Goal: Task Accomplishment & Management: Use online tool/utility

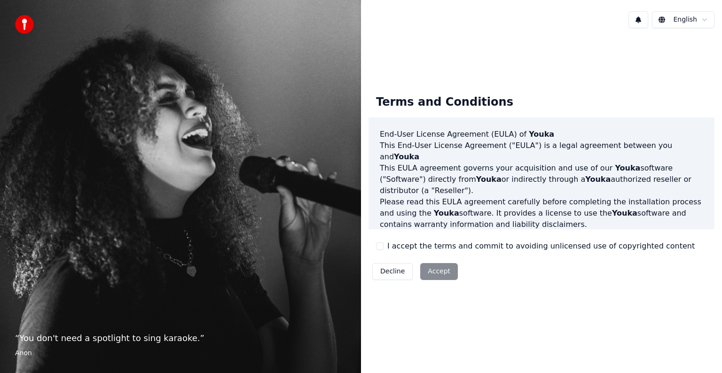
click at [396, 250] on label "I accept the terms and commit to avoiding unlicensed use of copyrighted content" at bounding box center [540, 246] width 307 height 11
click at [383, 250] on button "I accept the terms and commit to avoiding unlicensed use of copyrighted content" at bounding box center [380, 246] width 8 height 8
click at [444, 271] on button "Accept" at bounding box center [439, 271] width 38 height 17
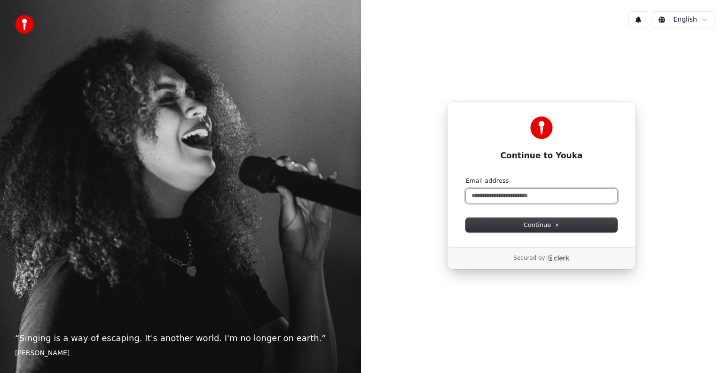
click at [575, 195] on input "Email address" at bounding box center [541, 196] width 151 height 14
click at [466, 177] on button "submit" at bounding box center [466, 177] width 0 height 0
type input "**********"
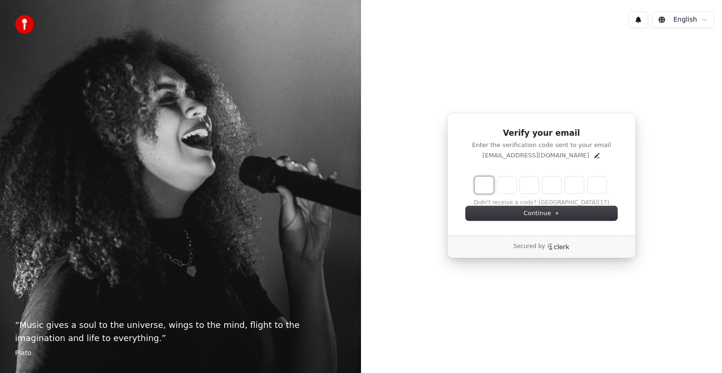
type input "*"
type input "**"
type input "*"
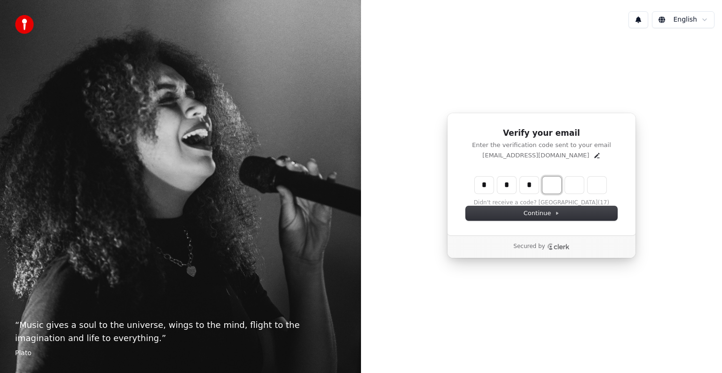
type input "***"
type input "*"
type input "****"
type input "*"
type input "******"
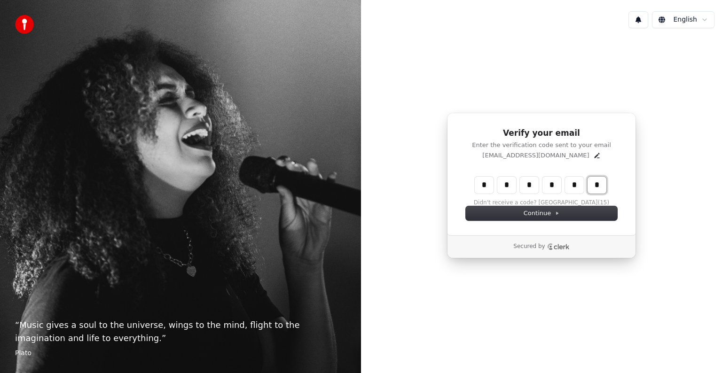
type input "*"
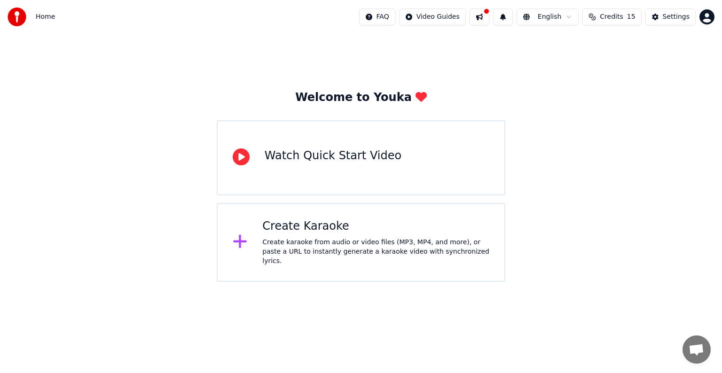
click at [337, 239] on div "Create Karaoke Create karaoke from audio or video files (MP3, MP4, and more), o…" at bounding box center [375, 242] width 227 height 47
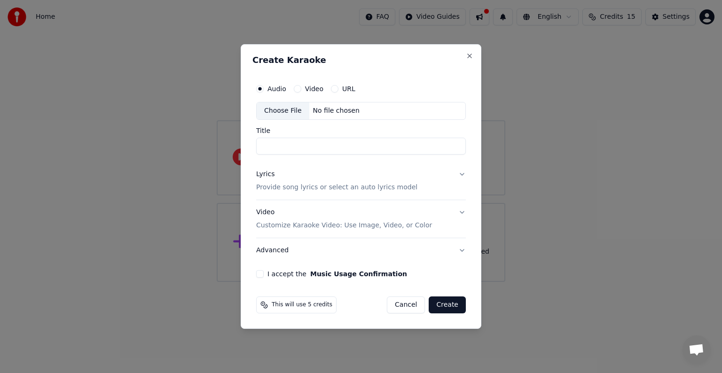
click at [316, 88] on label "Video" at bounding box center [314, 89] width 18 height 7
click at [301, 88] on button "Video" at bounding box center [298, 89] width 8 height 8
click at [282, 112] on div "Choose File" at bounding box center [283, 110] width 53 height 17
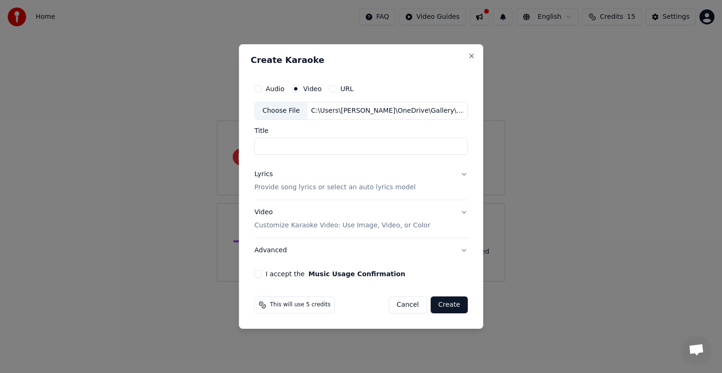
type input "**********"
click at [461, 175] on button "Lyrics Provide song lyrics or select an auto lyrics model" at bounding box center [360, 181] width 213 height 38
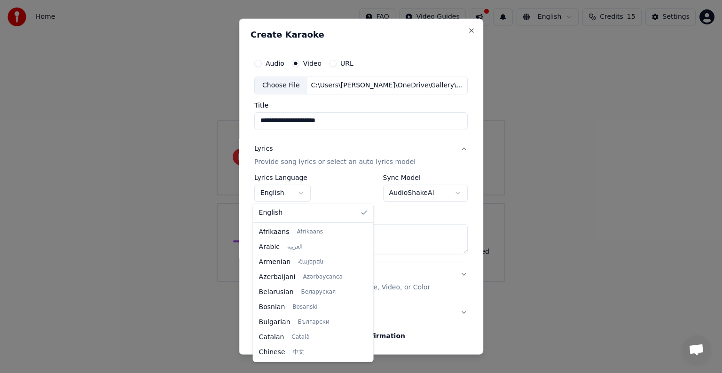
click at [297, 195] on body "**********" at bounding box center [361, 141] width 722 height 282
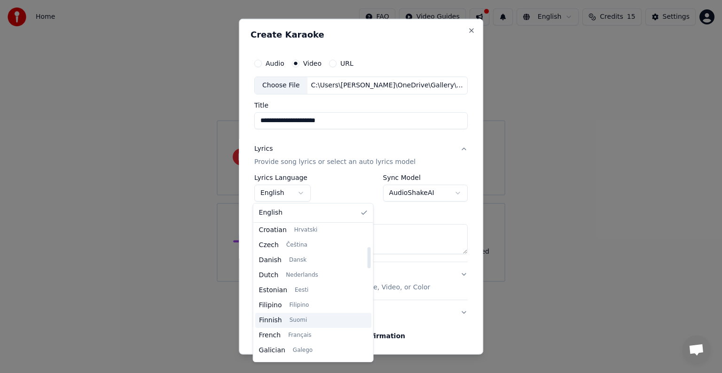
scroll to position [141, 0]
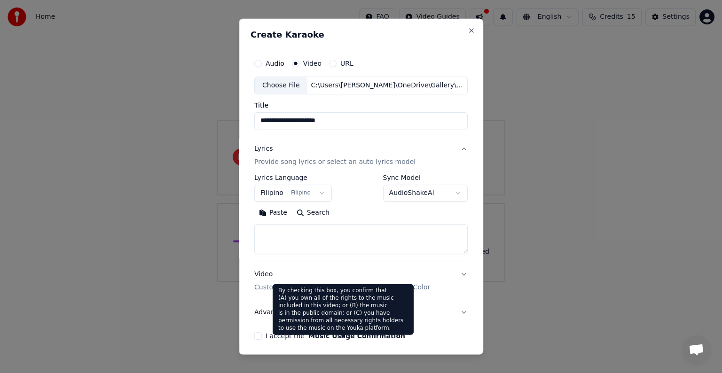
click at [316, 338] on button "Music Usage Confirmation" at bounding box center [356, 336] width 97 height 7
select select "**"
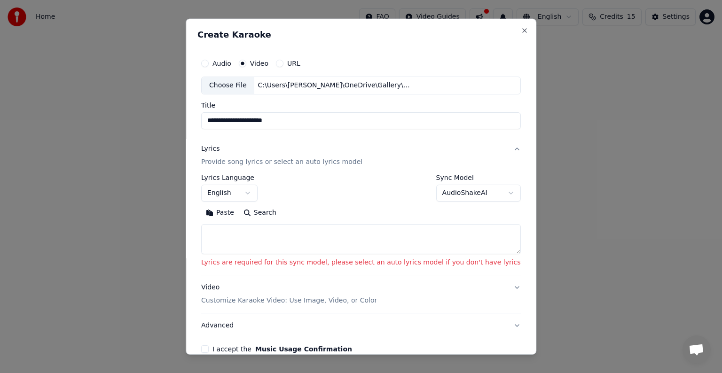
click at [209, 349] on button "I accept the Music Usage Confirmation" at bounding box center [205, 349] width 8 height 8
click at [383, 240] on textarea at bounding box center [360, 239] width 319 height 30
click at [466, 200] on body "**********" at bounding box center [361, 141] width 722 height 282
click at [376, 207] on body "**********" at bounding box center [361, 141] width 722 height 282
click at [343, 231] on textarea at bounding box center [360, 239] width 319 height 30
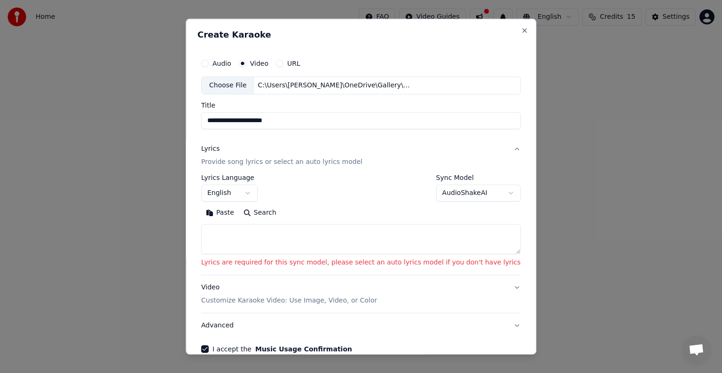
paste textarea "**********"
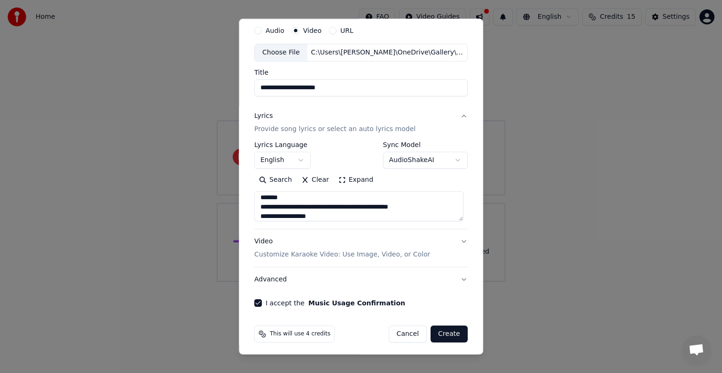
scroll to position [36, 0]
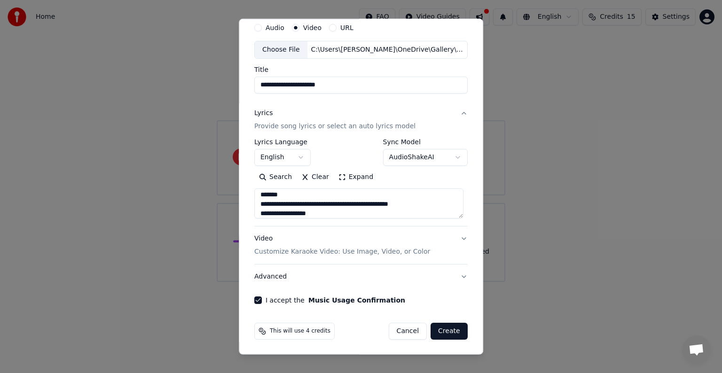
type textarea "**********"
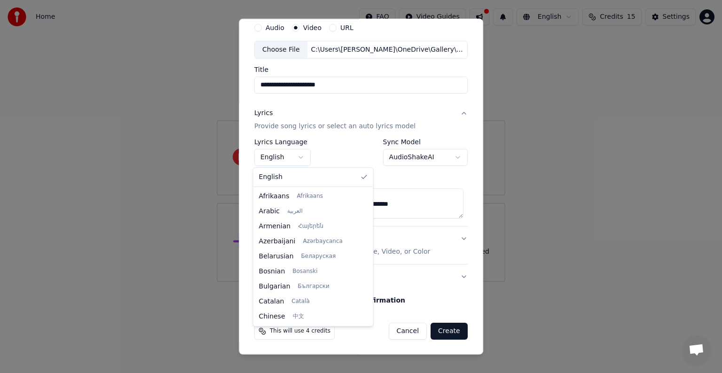
click at [297, 156] on body "**********" at bounding box center [361, 141] width 722 height 282
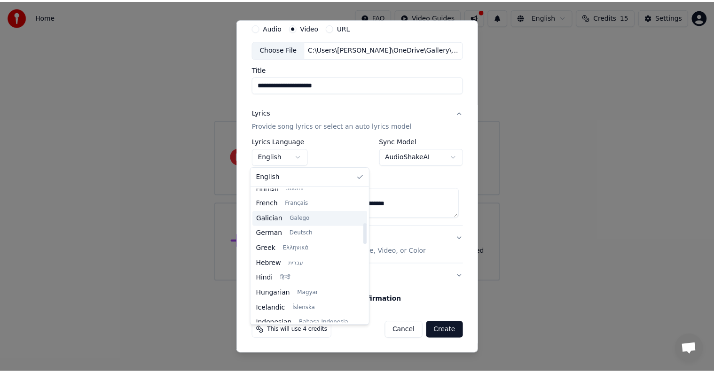
scroll to position [188, 0]
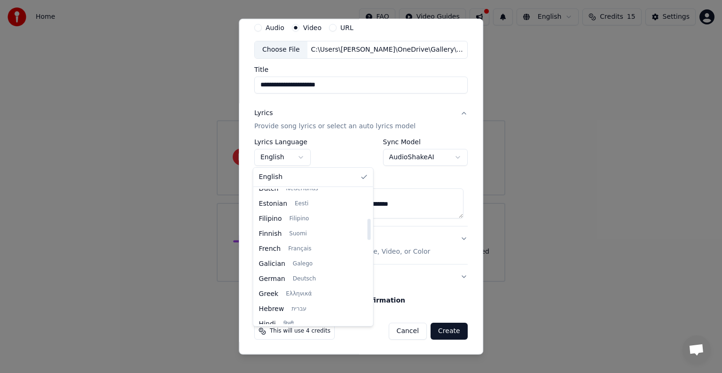
select select "**"
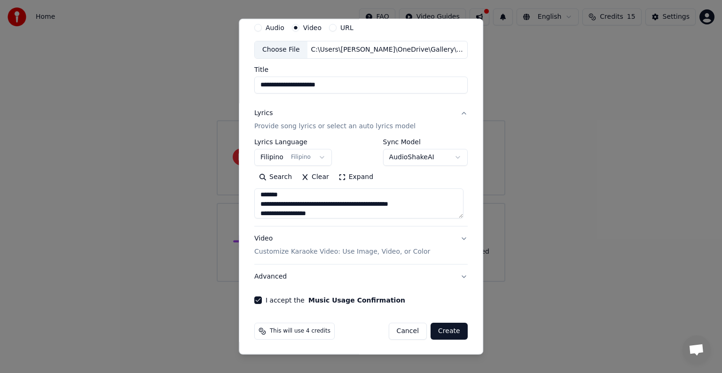
drag, startPoint x: 445, startPoint y: 329, endPoint x: 453, endPoint y: 342, distance: 14.6
click at [445, 329] on button "Create" at bounding box center [448, 331] width 37 height 17
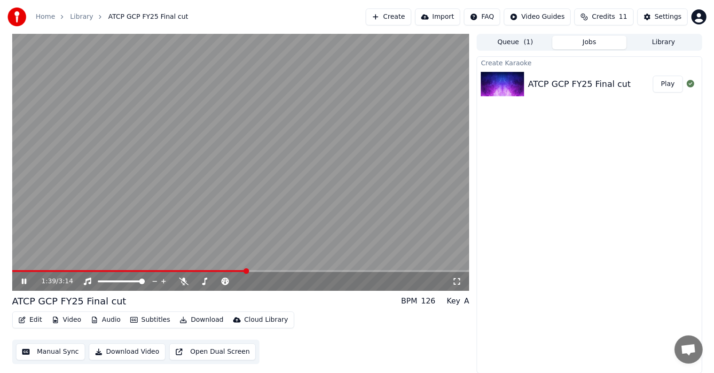
click at [270, 141] on video at bounding box center [240, 162] width 457 height 257
click at [233, 150] on video at bounding box center [240, 162] width 457 height 257
click at [276, 167] on video at bounding box center [240, 162] width 457 height 257
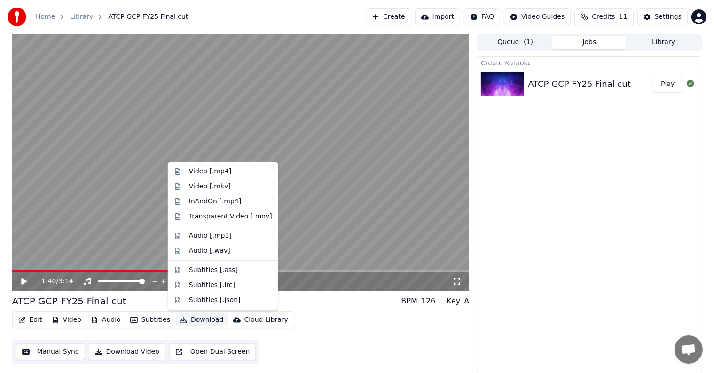
click at [189, 321] on button "Download" at bounding box center [202, 319] width 52 height 13
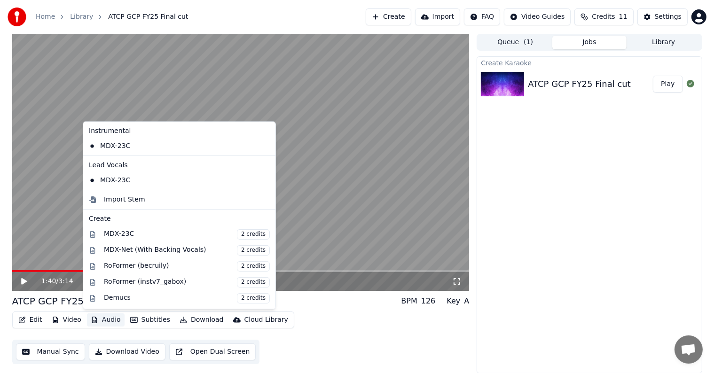
click at [337, 315] on div "Edit Video Audio Subtitles Download Cloud Library Manual Sync Download Video Op…" at bounding box center [240, 337] width 457 height 53
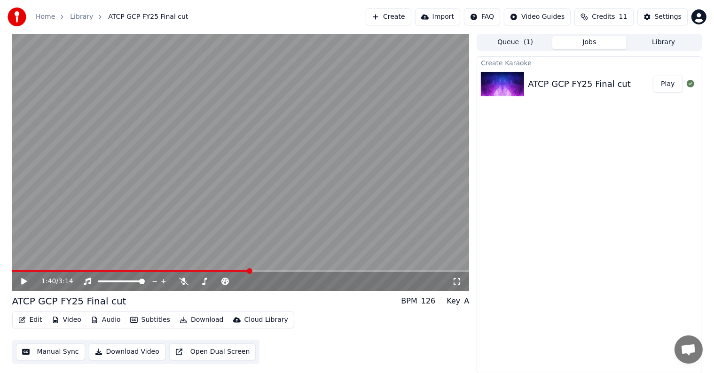
click at [190, 319] on button "Download" at bounding box center [202, 319] width 52 height 13
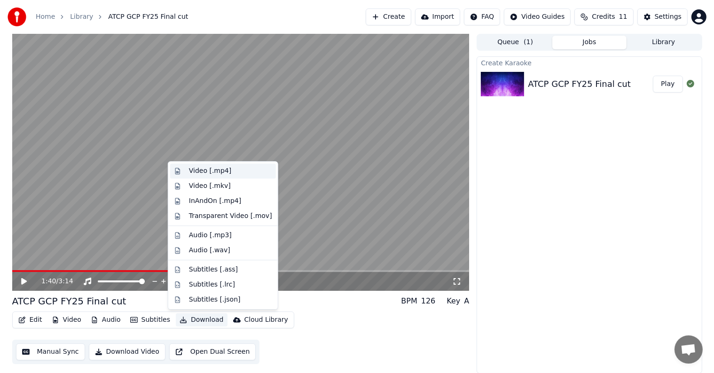
click at [221, 172] on div "Video [.mp4]" at bounding box center [210, 170] width 42 height 9
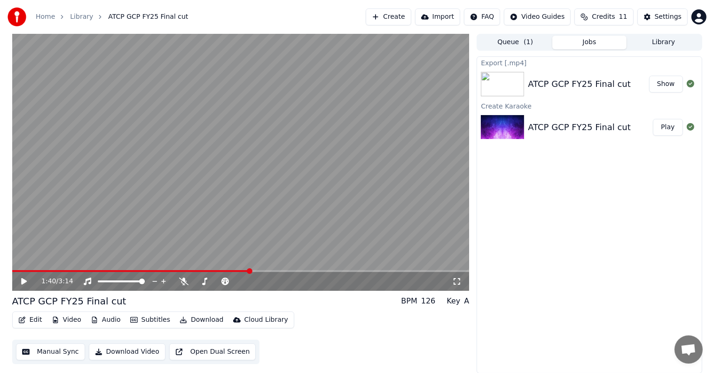
click at [663, 88] on button "Show" at bounding box center [666, 84] width 34 height 17
click at [29, 317] on button "Edit" at bounding box center [30, 319] width 31 height 13
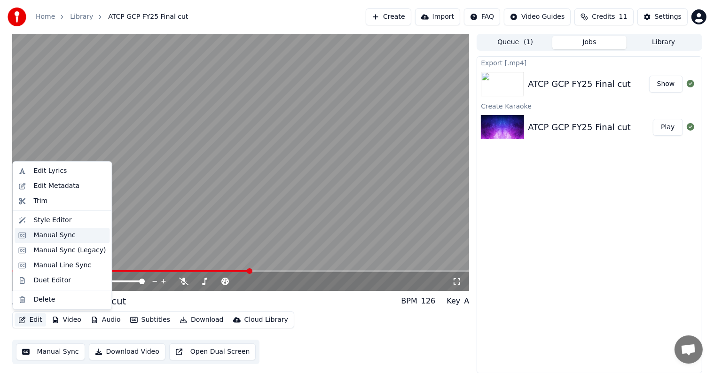
click at [64, 235] on div "Manual Sync" at bounding box center [54, 235] width 42 height 9
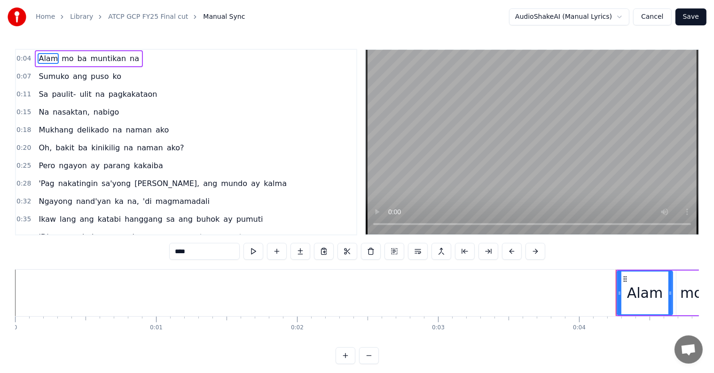
click at [667, 20] on button "Cancel" at bounding box center [652, 16] width 38 height 17
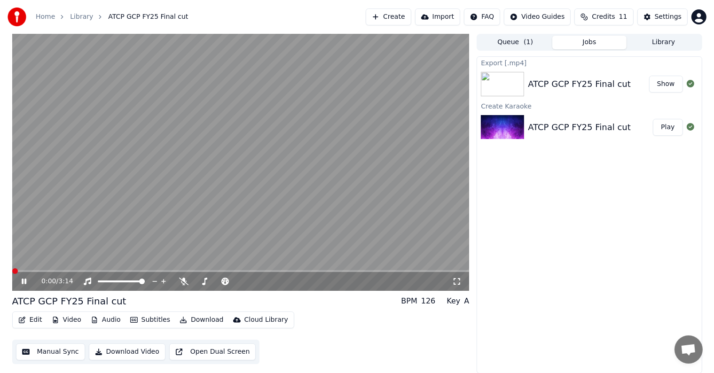
click at [12, 271] on span at bounding box center [15, 271] width 6 height 6
click at [12, 272] on span at bounding box center [12, 271] width 0 height 2
click at [12, 272] on span at bounding box center [15, 271] width 6 height 6
click at [21, 284] on icon at bounding box center [31, 282] width 22 height 8
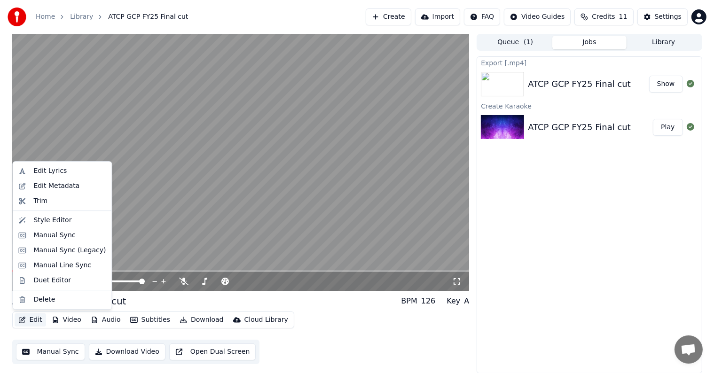
click at [36, 321] on button "Edit" at bounding box center [30, 319] width 31 height 13
click at [45, 218] on div "Style Editor" at bounding box center [52, 220] width 38 height 9
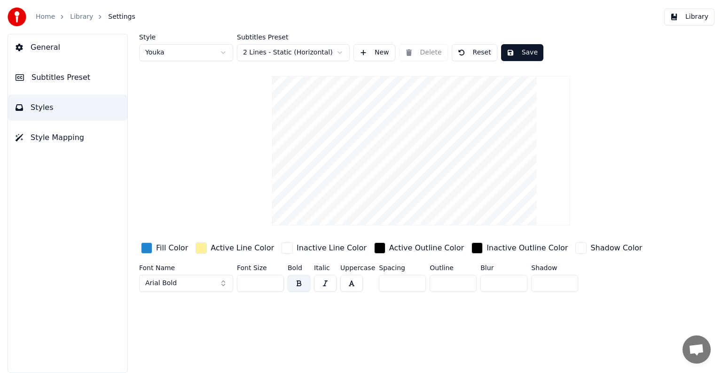
click at [68, 77] on span "Subtitles Preset" at bounding box center [60, 77] width 59 height 11
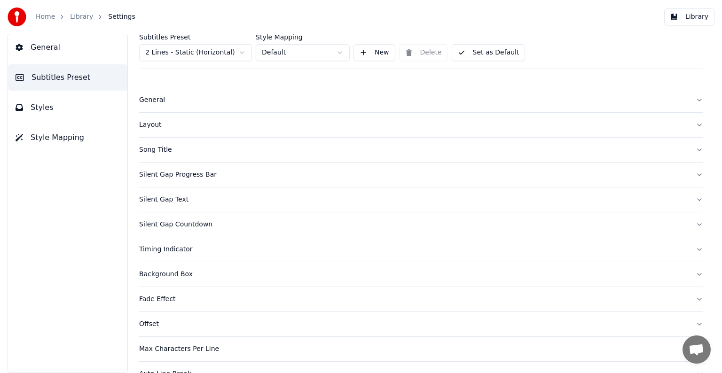
click at [67, 113] on button "Styles" at bounding box center [67, 107] width 119 height 26
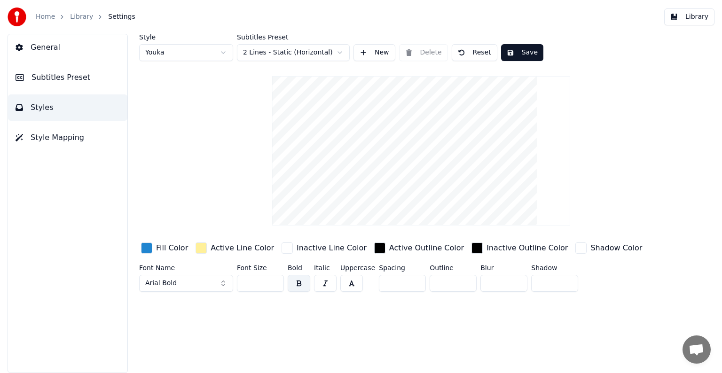
click at [54, 50] on span "General" at bounding box center [46, 47] width 30 height 11
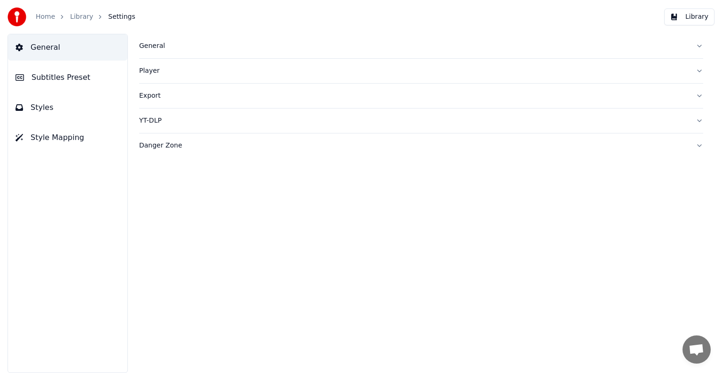
click at [60, 139] on span "Style Mapping" at bounding box center [58, 137] width 54 height 11
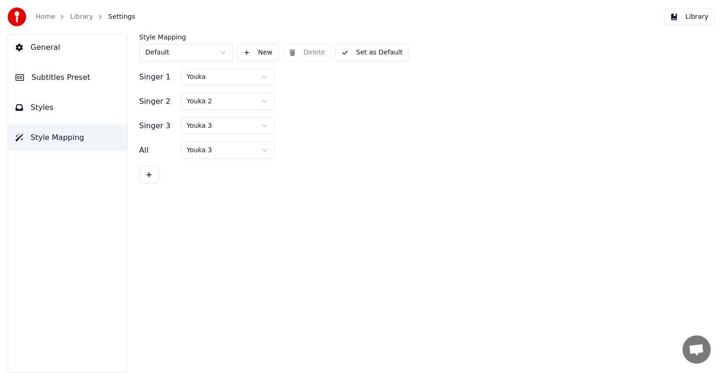
click at [45, 19] on link "Home" at bounding box center [45, 16] width 19 height 9
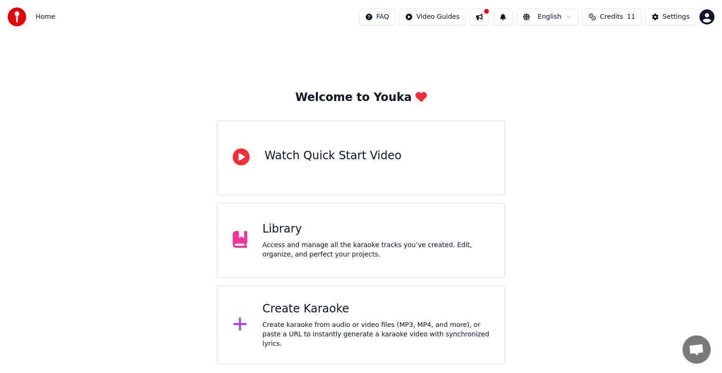
drag, startPoint x: 211, startPoint y: 60, endPoint x: 219, endPoint y: 62, distance: 8.2
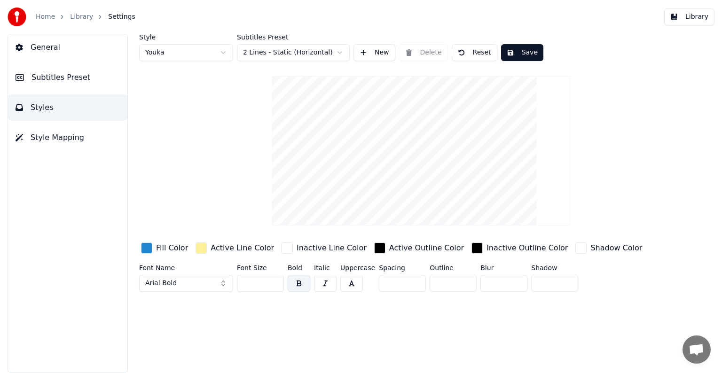
drag, startPoint x: 51, startPoint y: 48, endPoint x: 60, endPoint y: 45, distance: 9.8
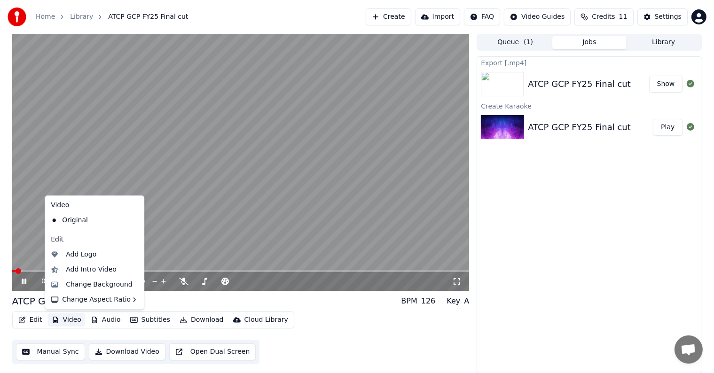
click at [71, 321] on button "Video" at bounding box center [66, 319] width 37 height 13
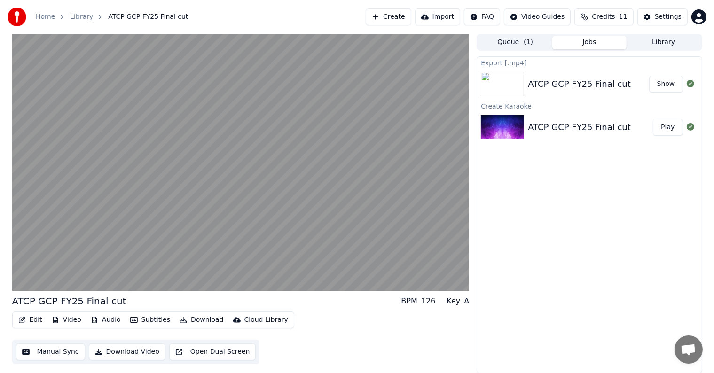
click at [47, 349] on button "Manual Sync" at bounding box center [50, 351] width 69 height 17
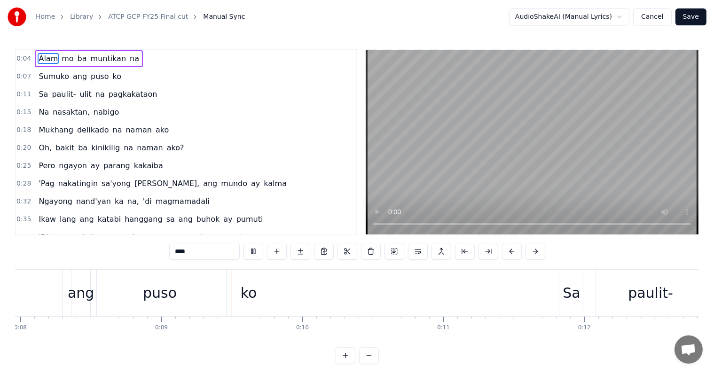
scroll to position [0, 1225]
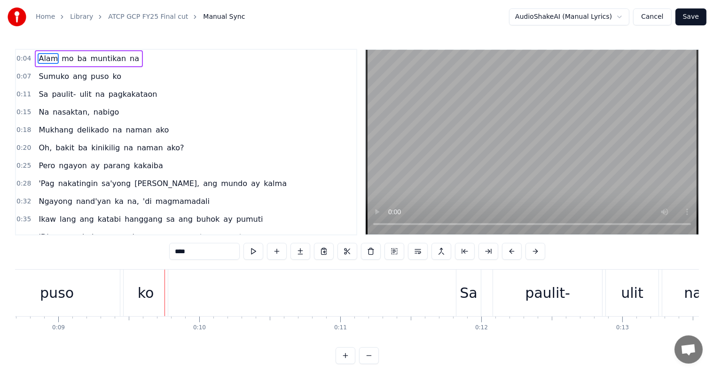
click at [133, 17] on link "ATCP GCP FY25 Final cut" at bounding box center [148, 16] width 80 height 9
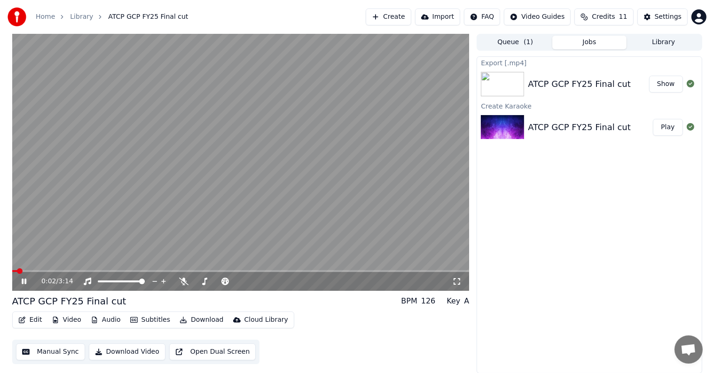
click at [37, 321] on button "Edit" at bounding box center [30, 319] width 31 height 13
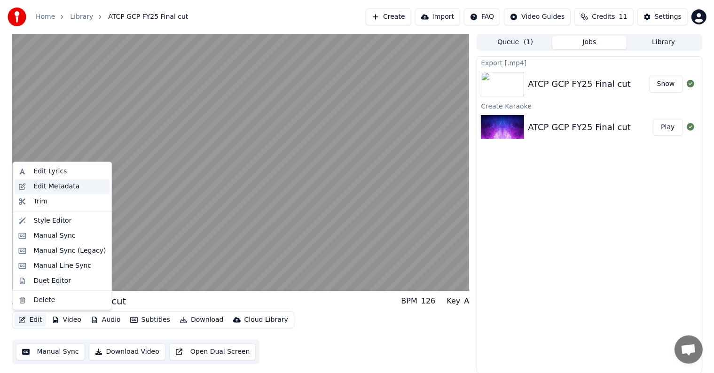
click at [64, 182] on div "Edit Metadata" at bounding box center [56, 186] width 46 height 9
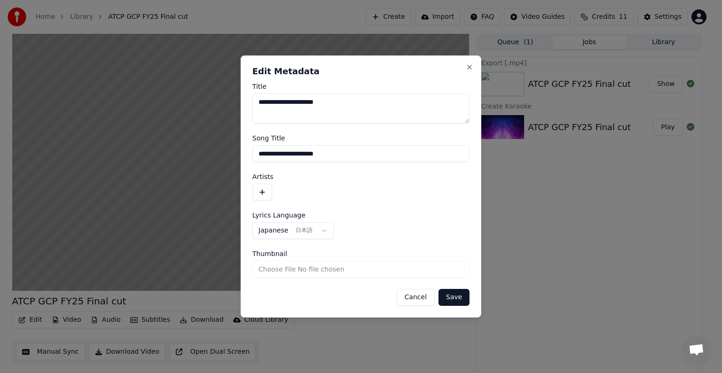
drag, startPoint x: 353, startPoint y: 108, endPoint x: 125, endPoint y: 94, distance: 228.2
click at [125, 94] on body "**********" at bounding box center [357, 186] width 714 height 373
drag, startPoint x: 340, startPoint y: 154, endPoint x: 204, endPoint y: 148, distance: 135.9
click at [205, 148] on body "**********" at bounding box center [357, 186] width 714 height 373
click at [395, 199] on div at bounding box center [360, 192] width 217 height 17
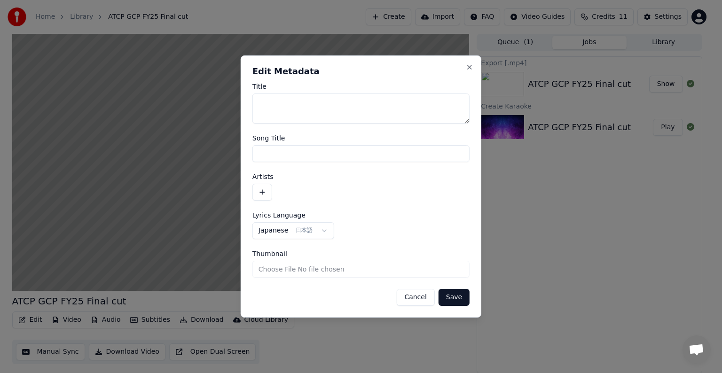
click at [457, 297] on button "Save" at bounding box center [453, 297] width 31 height 17
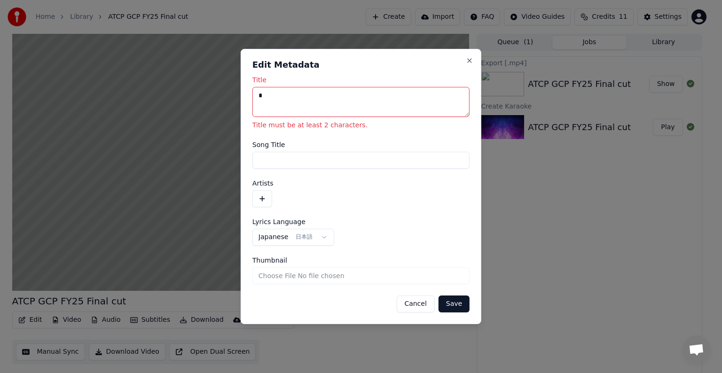
click at [458, 303] on button "Save" at bounding box center [453, 303] width 31 height 17
click at [319, 157] on input "Song Title" at bounding box center [360, 160] width 217 height 17
type input "*"
drag, startPoint x: 266, startPoint y: 163, endPoint x: 218, endPoint y: 159, distance: 48.1
click at [219, 159] on body "**********" at bounding box center [357, 186] width 714 height 373
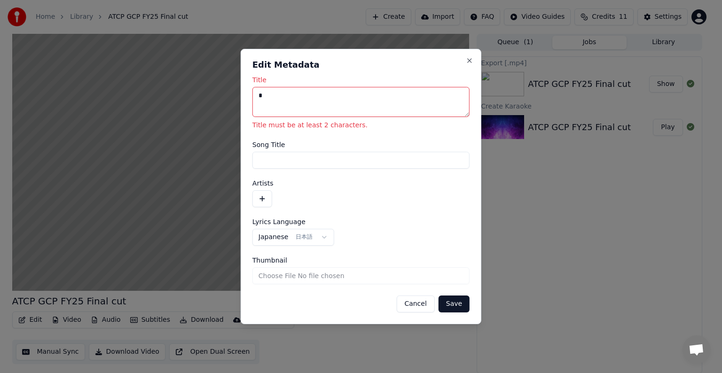
click at [295, 103] on textarea "Title" at bounding box center [360, 102] width 217 height 30
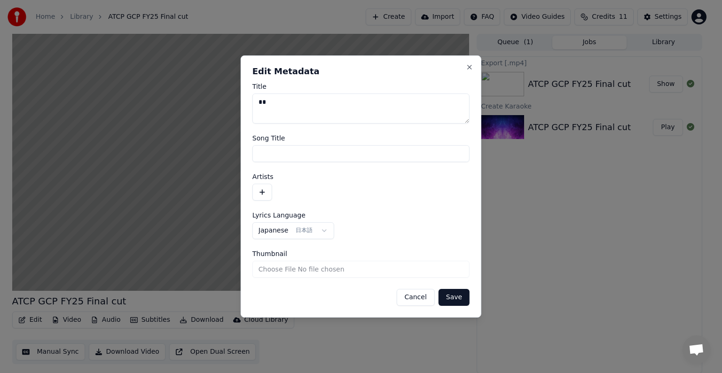
type textarea "*"
click at [460, 295] on button "Save" at bounding box center [453, 297] width 31 height 17
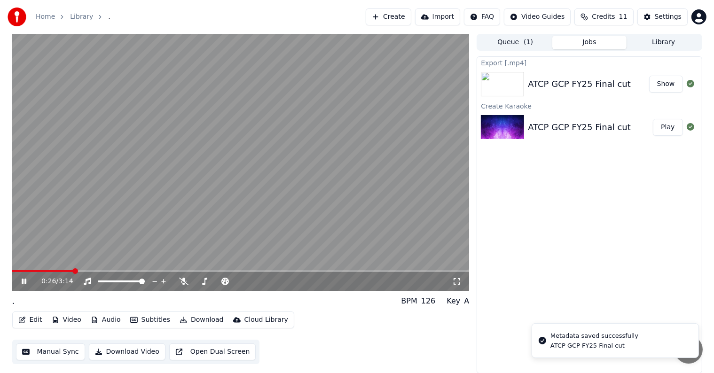
drag, startPoint x: 68, startPoint y: 268, endPoint x: 0, endPoint y: 268, distance: 67.7
click at [0, 268] on div "0:26 / 3:14 . BPM 126 Key A Edit Video Audio Subtitles Download Cloud Library M…" at bounding box center [357, 204] width 714 height 340
click at [12, 269] on span at bounding box center [15, 271] width 6 height 6
click at [12, 268] on span at bounding box center [15, 271] width 6 height 6
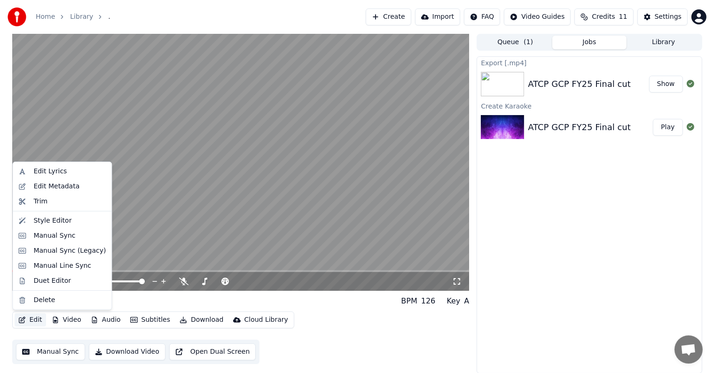
click at [23, 319] on icon "button" at bounding box center [22, 320] width 8 height 7
click at [51, 216] on div "Style Editor" at bounding box center [52, 220] width 38 height 9
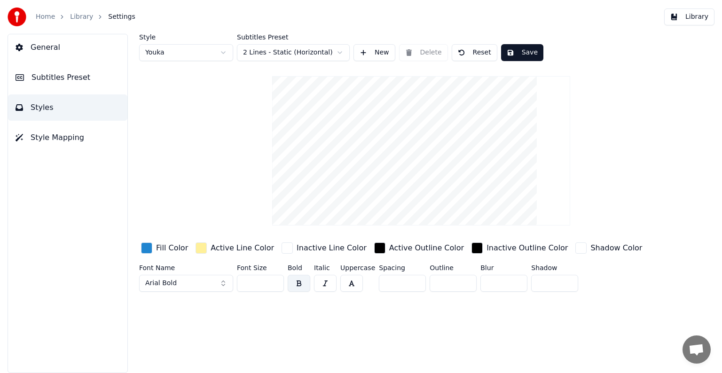
click at [256, 281] on input "**" at bounding box center [260, 283] width 47 height 17
click at [273, 284] on input "**" at bounding box center [260, 283] width 47 height 17
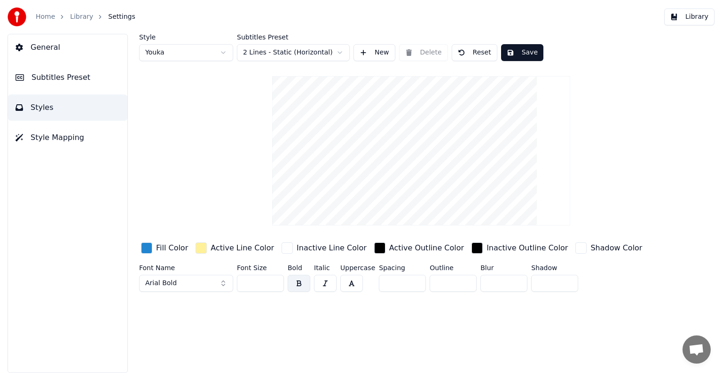
click at [273, 284] on input "**" at bounding box center [260, 283] width 47 height 17
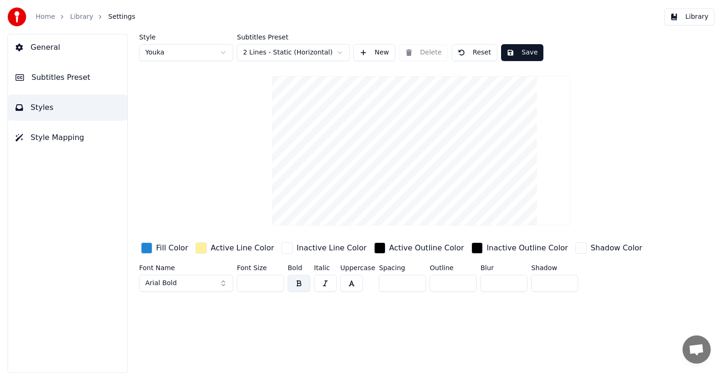
drag, startPoint x: 256, startPoint y: 282, endPoint x: 184, endPoint y: 276, distance: 71.6
click at [186, 277] on div "Font Name Arial Bold Font Size ** Bold Italic Uppercase Spacing * Outline * Blu…" at bounding box center [391, 279] width 505 height 31
drag, startPoint x: 252, startPoint y: 282, endPoint x: 173, endPoint y: 278, distance: 79.5
click at [179, 278] on div "Font Name Arial Bold Font Size ** Bold Italic Uppercase Spacing * Outline * Blu…" at bounding box center [391, 279] width 505 height 31
type input "*"
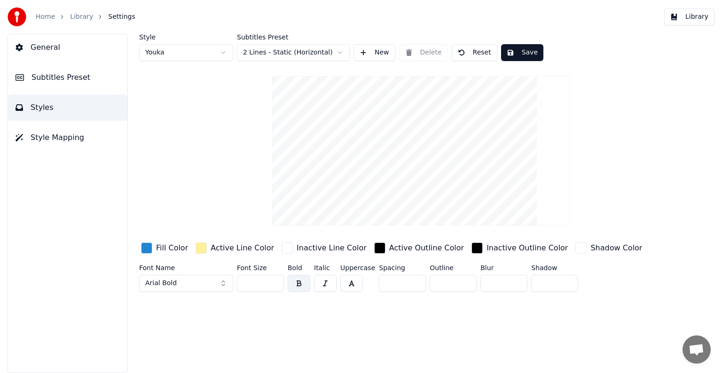
type input "**"
click at [197, 246] on div "button" at bounding box center [200, 247] width 11 height 11
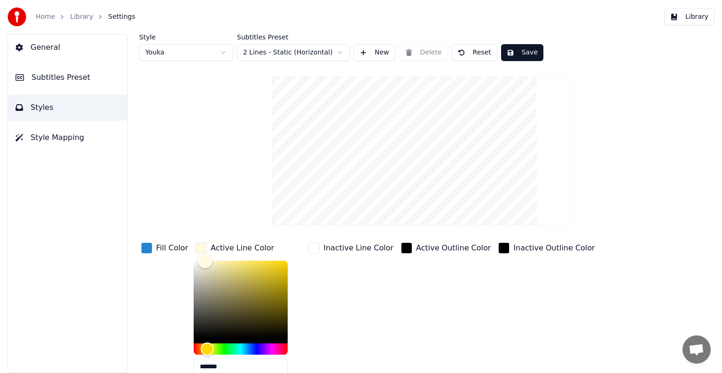
type input "*******"
drag, startPoint x: 227, startPoint y: 260, endPoint x: 168, endPoint y: 257, distance: 59.3
click at [168, 257] on div "Fill Color Active Line Color ******* Inactive Line Color Active Outline Color I…" at bounding box center [391, 322] width 505 height 163
click at [530, 53] on button "Save" at bounding box center [522, 52] width 42 height 17
click at [521, 56] on button "Done" at bounding box center [523, 52] width 44 height 17
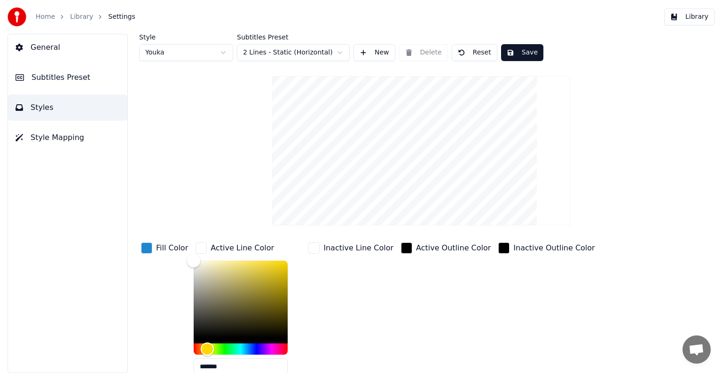
click at [70, 14] on link "Library" at bounding box center [81, 16] width 23 height 9
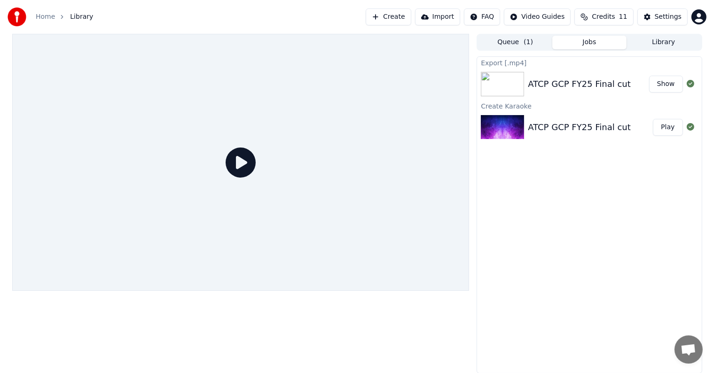
click at [237, 165] on icon at bounding box center [240, 163] width 30 height 30
click at [503, 130] on img at bounding box center [502, 127] width 43 height 24
click at [241, 163] on icon at bounding box center [240, 163] width 30 height 30
click at [673, 130] on button "Play" at bounding box center [668, 127] width 30 height 17
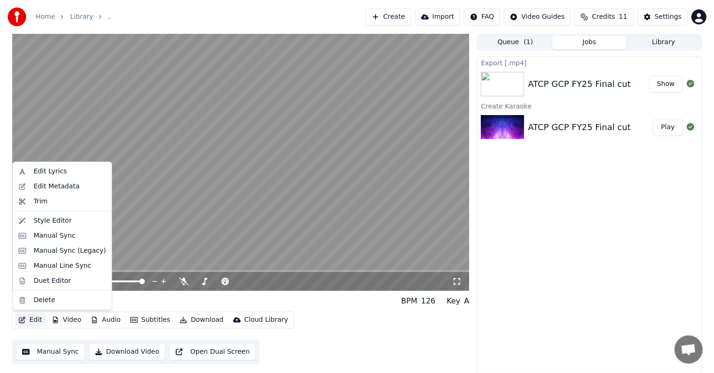
click at [39, 318] on button "Edit" at bounding box center [30, 319] width 31 height 13
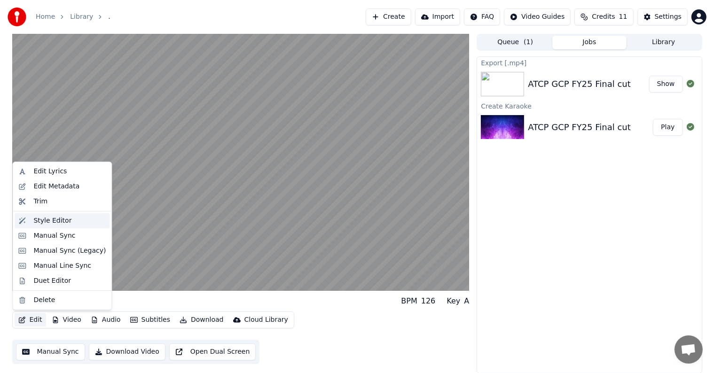
click at [56, 225] on div "Style Editor" at bounding box center [52, 220] width 38 height 9
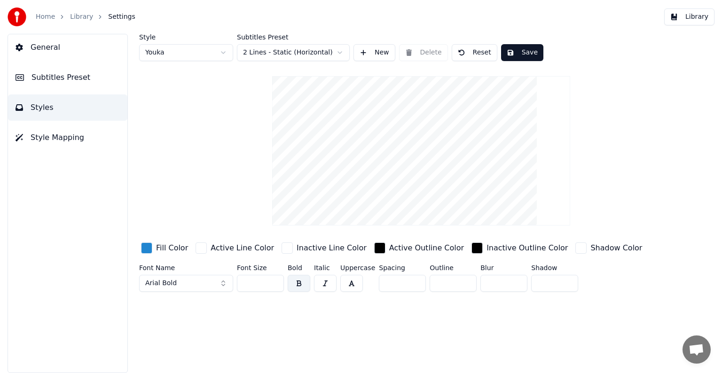
click at [465, 285] on input "*" at bounding box center [452, 283] width 47 height 17
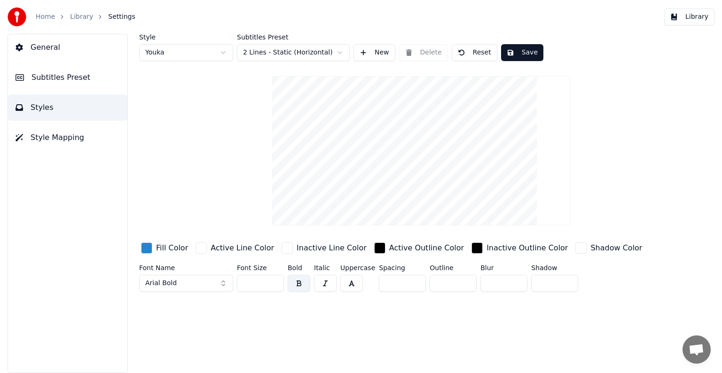
drag, startPoint x: 439, startPoint y: 282, endPoint x: 369, endPoint y: 275, distance: 70.8
click at [370, 275] on div "Font Name Arial Bold Font Size ** Bold Italic Uppercase Spacing * Outline * Blu…" at bounding box center [391, 279] width 505 height 31
type input "*"
click at [366, 316] on div "Style Youka Subtitles Preset 2 Lines - Static (Horizontal) New Delete Reset Sav…" at bounding box center [420, 203] width 601 height 339
click at [304, 52] on html "Home Library Settings Library General Subtitles Preset Styles Style Mapping Sty…" at bounding box center [361, 186] width 722 height 373
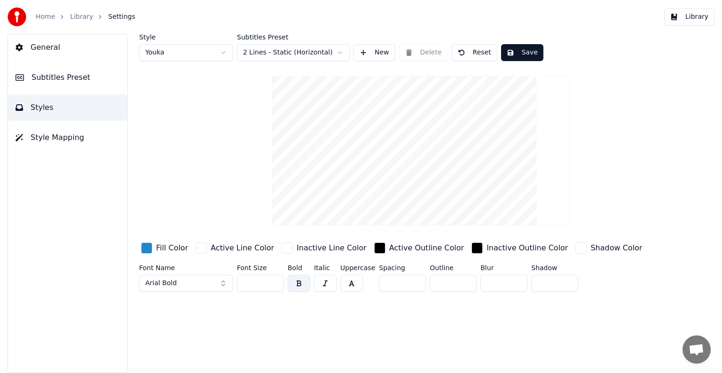
click at [200, 56] on html "Home Library Settings Library General Subtitles Preset Styles Style Mapping Sty…" at bounding box center [361, 186] width 722 height 373
click at [222, 53] on html "Home Library Settings Library General Subtitles Preset Styles Style Mapping Sty…" at bounding box center [361, 186] width 722 height 373
click at [208, 52] on html "Home Library Settings Library General Subtitles Preset Styles Style Mapping Sty…" at bounding box center [361, 186] width 722 height 373
click at [200, 56] on html "Home Library Settings Library General Subtitles Preset Styles Style Mapping Sty…" at bounding box center [361, 186] width 722 height 373
drag, startPoint x: 257, startPoint y: 284, endPoint x: 209, endPoint y: 278, distance: 48.7
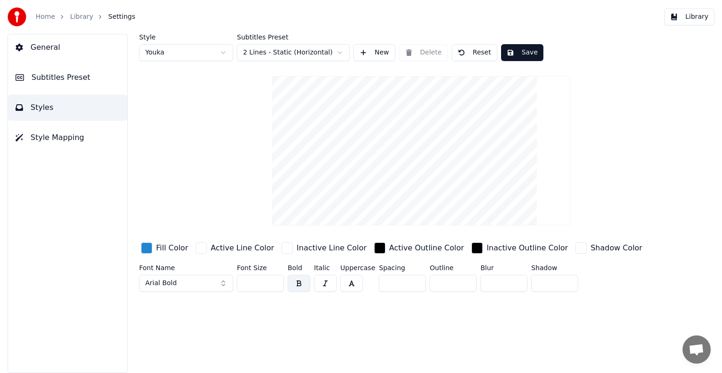
click at [209, 279] on div "Font Name Arial Bold Font Size ** Bold Italic Uppercase Spacing * Outline * Blu…" at bounding box center [391, 279] width 505 height 31
click at [193, 58] on html "Home Library Settings Library General Subtitles Preset Styles Style Mapping Sty…" at bounding box center [361, 186] width 722 height 373
click at [205, 56] on html "Home Library Settings Library General Subtitles Preset Styles Style Mapping Sty…" at bounding box center [361, 186] width 722 height 373
drag, startPoint x: 261, startPoint y: 282, endPoint x: 181, endPoint y: 271, distance: 80.2
click at [183, 271] on div "Font Name Arial Bold Font Size ** Bold Italic Uppercase Spacing * Outline * Blu…" at bounding box center [391, 279] width 505 height 31
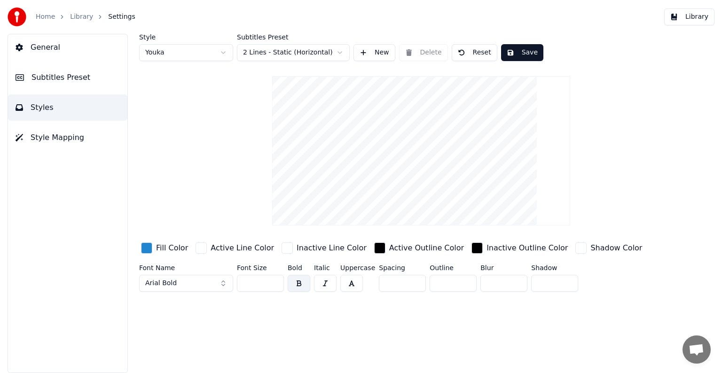
type input "**"
click at [208, 195] on div "Style Youka Subtitles Preset 2 Lines - Static (Horizontal) New Delete Reset Sav…" at bounding box center [421, 165] width 564 height 262
click at [389, 282] on input "*" at bounding box center [402, 283] width 47 height 17
click at [413, 280] on input "*" at bounding box center [402, 283] width 47 height 17
click at [413, 279] on input "*" at bounding box center [402, 283] width 47 height 17
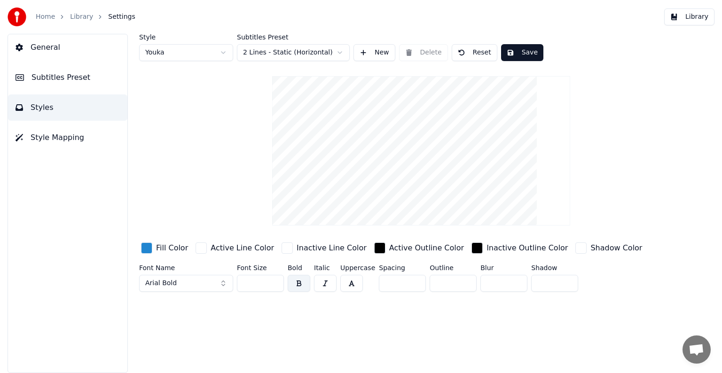
click at [413, 279] on input "*" at bounding box center [402, 283] width 47 height 17
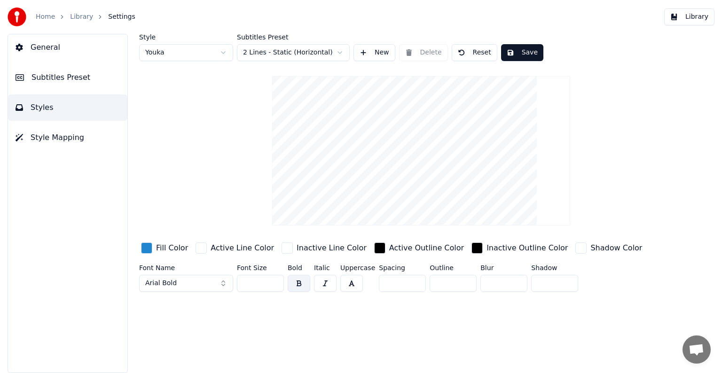
click at [413, 279] on input "*" at bounding box center [402, 283] width 47 height 17
drag, startPoint x: 381, startPoint y: 280, endPoint x: 308, endPoint y: 271, distance: 72.9
click at [318, 274] on div "Font Name Arial Bold Font Size ** Bold Italic Uppercase Spacing * Outline * Blu…" at bounding box center [391, 279] width 505 height 31
type input "*"
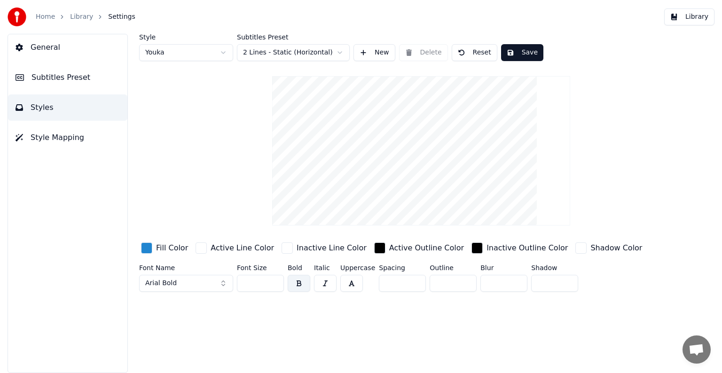
click at [470, 321] on div "Style Youka Subtitles Preset 2 Lines - Static (Horizontal) New Delete Reset Sav…" at bounding box center [420, 203] width 601 height 339
click at [457, 52] on button "Reset" at bounding box center [474, 52] width 46 height 17
type input "**"
click at [520, 55] on button "Save" at bounding box center [522, 52] width 42 height 17
drag, startPoint x: 513, startPoint y: 54, endPoint x: 522, endPoint y: 64, distance: 12.6
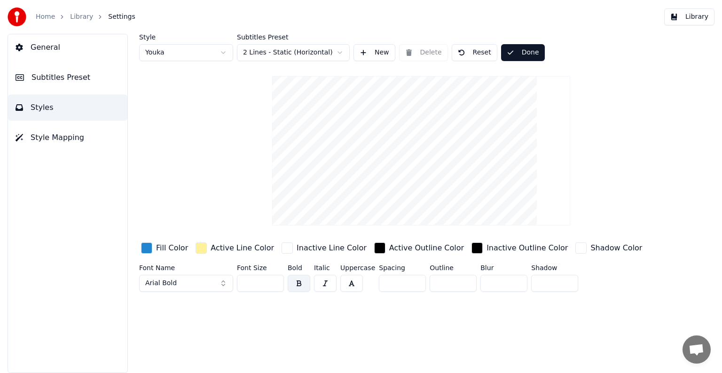
click at [515, 54] on button "Done" at bounding box center [523, 52] width 44 height 17
click at [73, 20] on link "Library" at bounding box center [81, 16] width 23 height 9
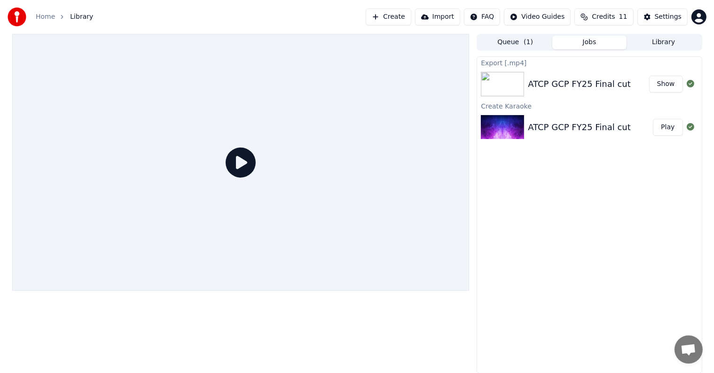
click at [667, 128] on button "Play" at bounding box center [668, 127] width 30 height 17
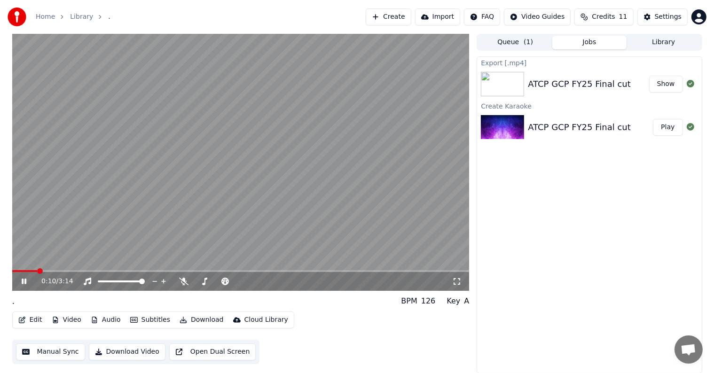
click at [38, 317] on button "Edit" at bounding box center [30, 319] width 31 height 13
click at [59, 352] on button "Manual Sync" at bounding box center [50, 351] width 69 height 17
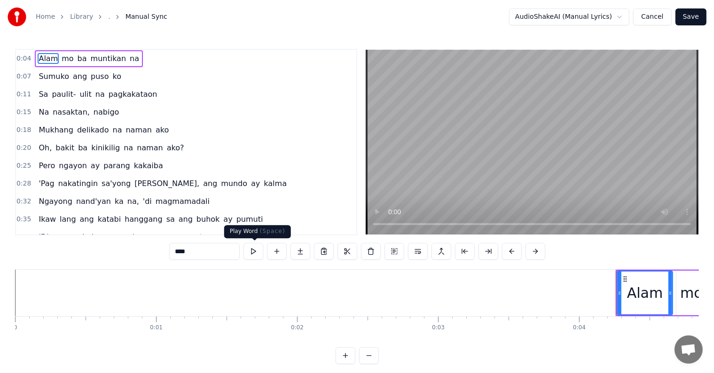
click at [250, 254] on button at bounding box center [253, 251] width 20 height 17
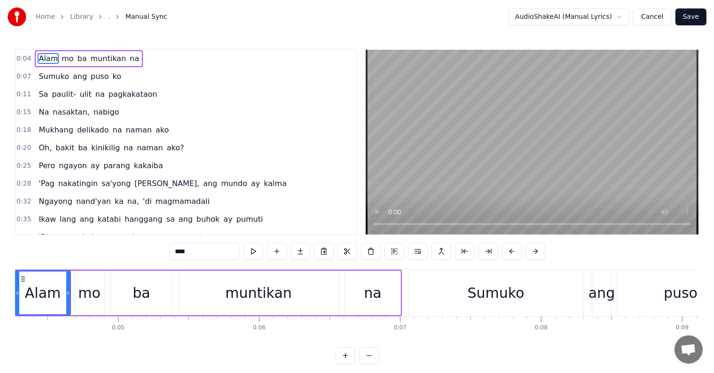
scroll to position [0, 609]
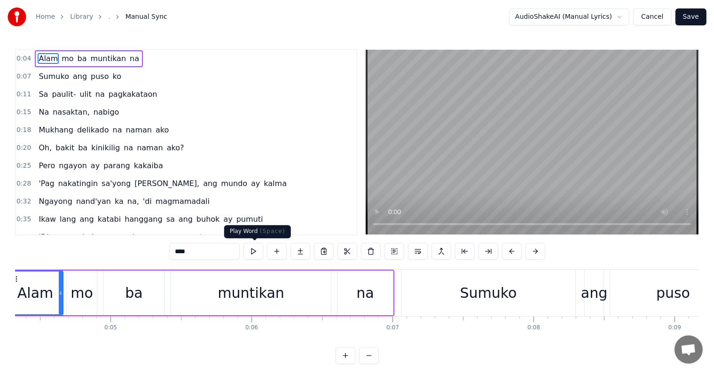
click at [250, 252] on button at bounding box center [253, 251] width 20 height 17
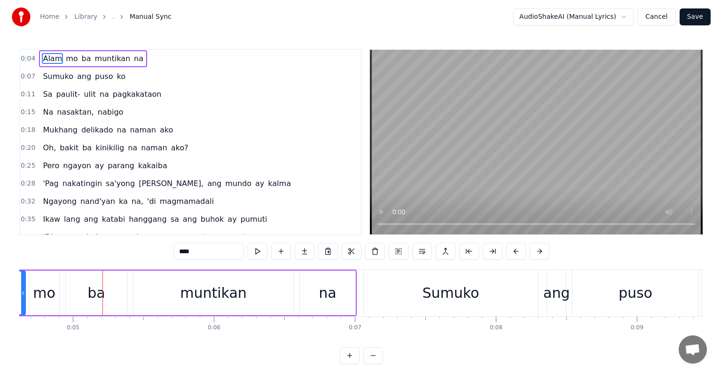
scroll to position [0, 654]
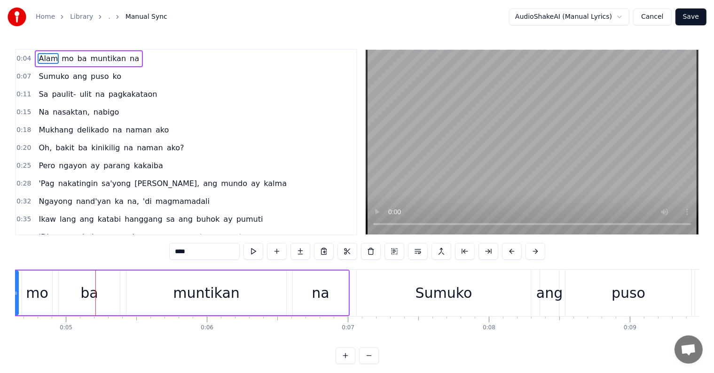
click at [78, 18] on link "Library" at bounding box center [81, 16] width 23 height 9
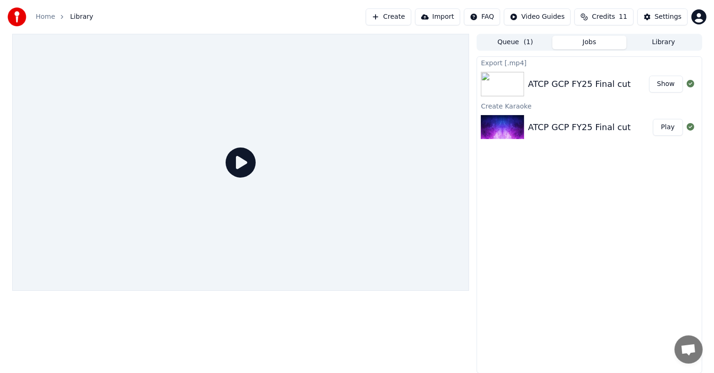
click at [601, 124] on div "ATCP GCP FY25 Final cut" at bounding box center [579, 127] width 103 height 13
click at [672, 130] on button "Play" at bounding box center [668, 127] width 30 height 17
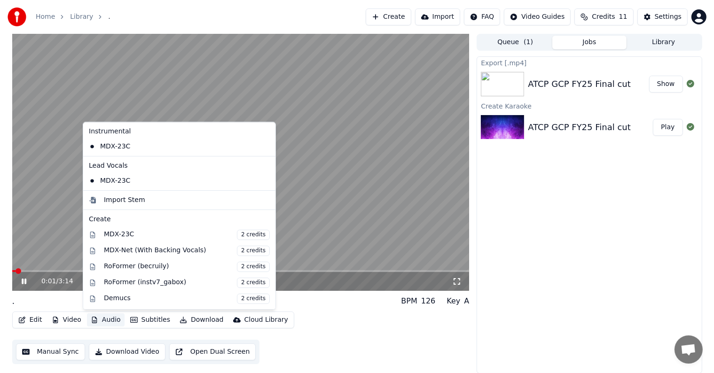
click at [105, 320] on button "Audio" at bounding box center [106, 319] width 38 height 13
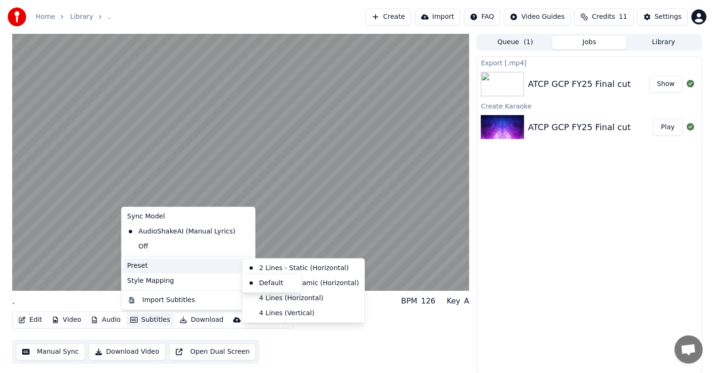
click at [202, 265] on div "Preset" at bounding box center [189, 265] width 130 height 15
click at [331, 283] on div "2 Lines - Dynamic (Horizontal)" at bounding box center [303, 283] width 118 height 15
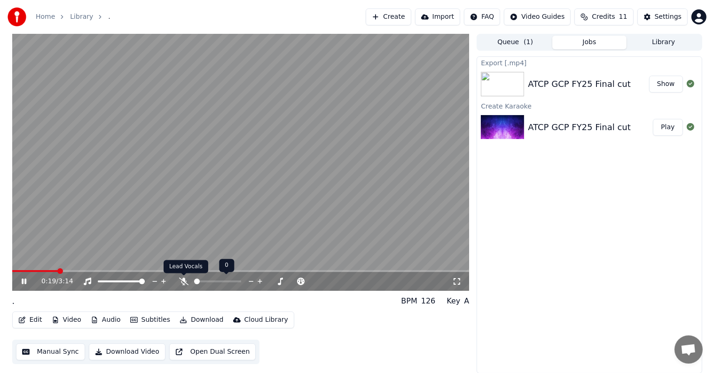
click at [186, 284] on icon at bounding box center [183, 282] width 9 height 8
click at [145, 284] on span at bounding box center [142, 282] width 6 height 6
click at [0, 272] on div "0:37 / 3:14 . BPM 126 Key A Edit Video Audio Subtitles Download Cloud Library M…" at bounding box center [357, 204] width 714 height 340
click at [12, 268] on span at bounding box center [15, 271] width 6 height 6
click at [12, 269] on span at bounding box center [15, 271] width 6 height 6
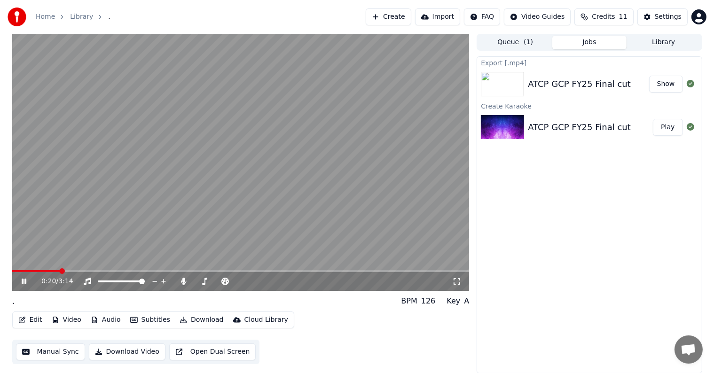
click at [35, 316] on button "Edit" at bounding box center [30, 319] width 31 height 13
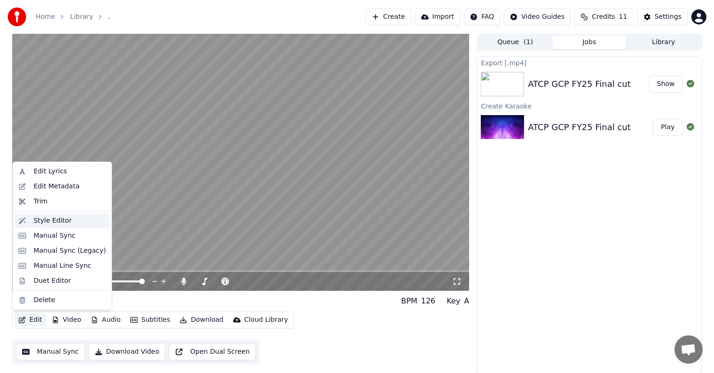
click at [29, 223] on div "Style Editor" at bounding box center [62, 220] width 95 height 15
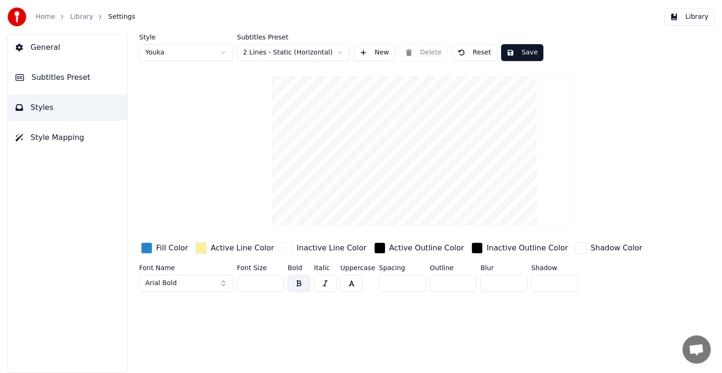
click at [199, 248] on div "button" at bounding box center [200, 247] width 11 height 11
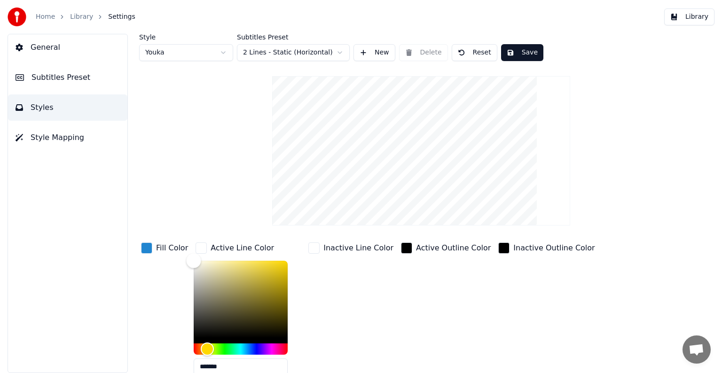
drag, startPoint x: 192, startPoint y: 261, endPoint x: 176, endPoint y: 260, distance: 15.5
click at [176, 260] on div "Fill Color Active Line Color ******* Inactive Line Color Active Outline Color I…" at bounding box center [391, 322] width 505 height 163
drag, startPoint x: 188, startPoint y: 259, endPoint x: 183, endPoint y: 253, distance: 8.0
click at [187, 256] on div "Color" at bounding box center [194, 260] width 15 height 15
click at [470, 54] on button "Reset" at bounding box center [474, 52] width 46 height 17
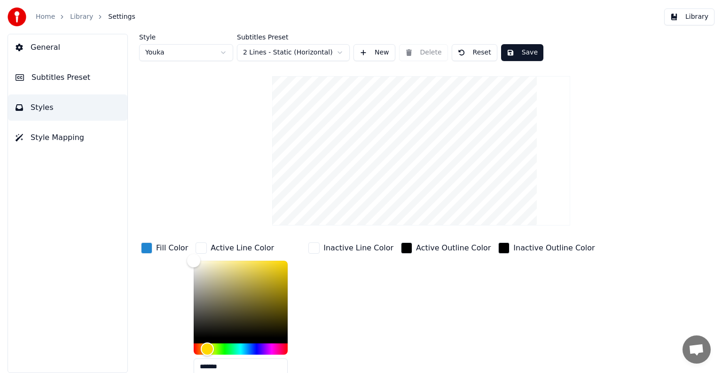
type input "*******"
drag, startPoint x: 225, startPoint y: 366, endPoint x: 155, endPoint y: 357, distance: 70.6
click at [159, 359] on div "Fill Color Active Line Color ******* Inactive Line Color Active Outline Color I…" at bounding box center [391, 322] width 505 height 163
click at [197, 247] on div "button" at bounding box center [200, 247] width 11 height 11
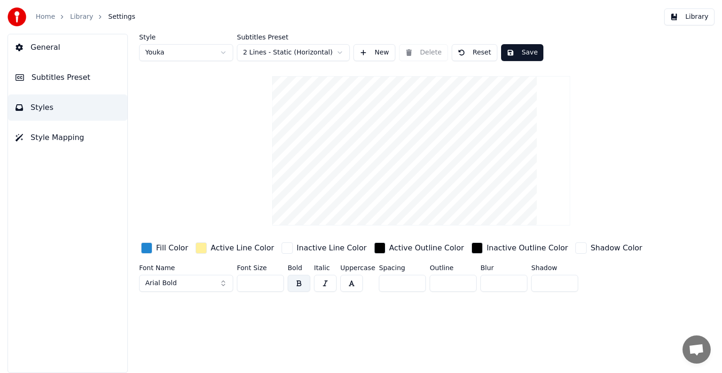
click at [194, 250] on div "Active Line Color" at bounding box center [235, 248] width 82 height 15
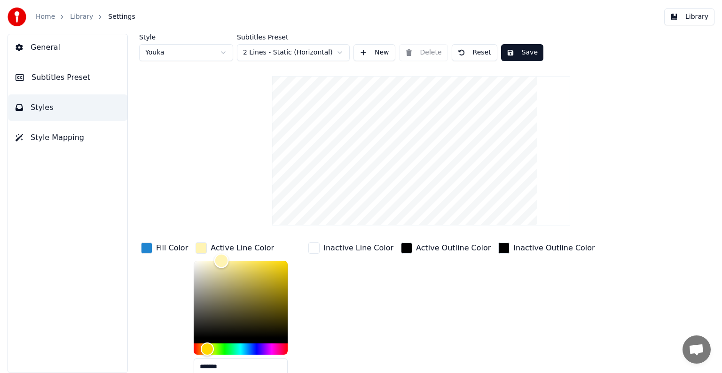
type input "*******"
drag, startPoint x: 212, startPoint y: 259, endPoint x: 140, endPoint y: 254, distance: 72.5
click at [140, 255] on div "Fill Color Active Line Color ******* Inactive Line Color Active Outline Color I…" at bounding box center [391, 322] width 505 height 163
click at [147, 246] on div "button" at bounding box center [146, 247] width 11 height 11
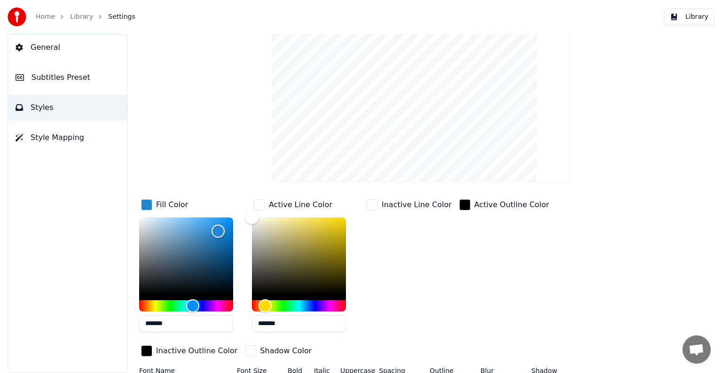
scroll to position [47, 0]
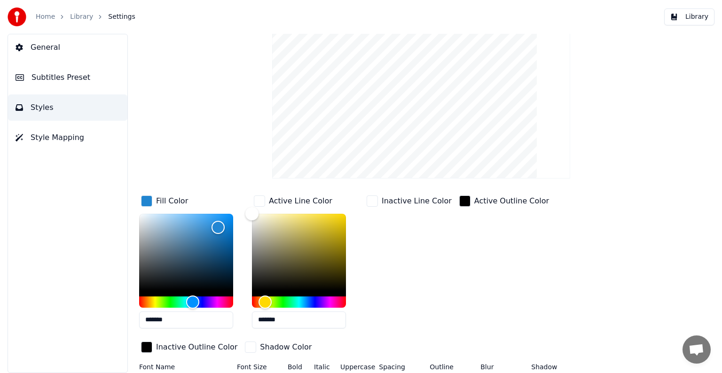
drag, startPoint x: 180, startPoint y: 318, endPoint x: 91, endPoint y: 313, distance: 89.4
click at [93, 313] on div "General Subtitles Preset Styles Style Mapping Style Youka Subtitles Preset 2 Li…" at bounding box center [361, 203] width 722 height 339
paste input "text"
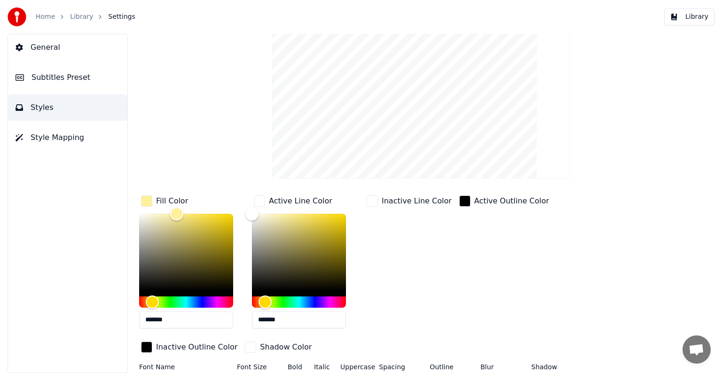
type input "*******"
click at [397, 271] on div "Inactive Line Color" at bounding box center [409, 265] width 89 height 142
click at [80, 20] on link "Library" at bounding box center [81, 16] width 23 height 9
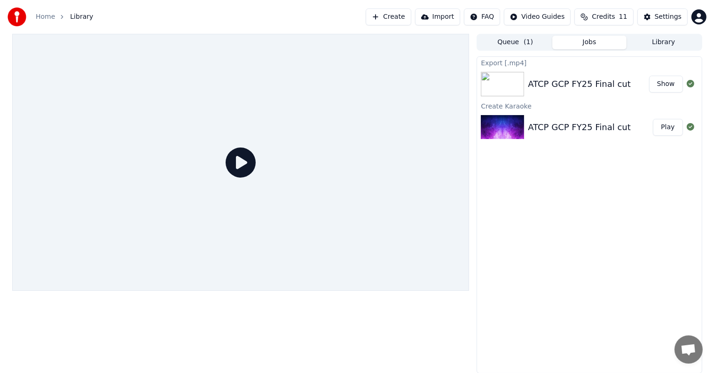
click at [241, 162] on icon at bounding box center [240, 163] width 30 height 30
click at [662, 127] on button "Play" at bounding box center [668, 127] width 30 height 17
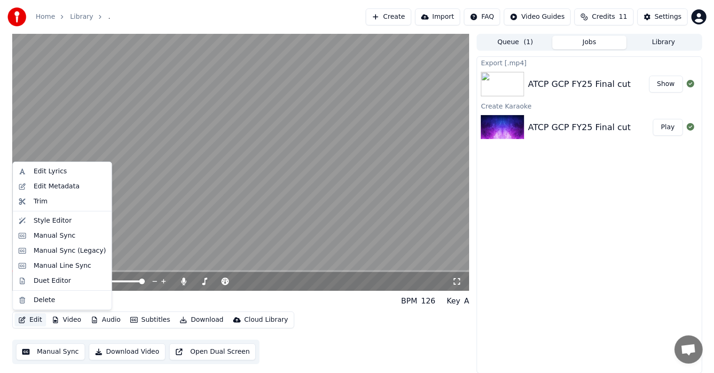
click at [27, 319] on button "Edit" at bounding box center [30, 319] width 31 height 13
click at [55, 225] on div "Style Editor" at bounding box center [62, 220] width 95 height 15
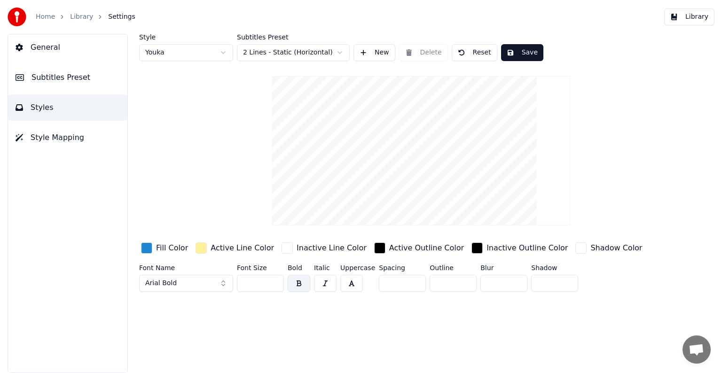
click at [194, 248] on div "Active Line Color" at bounding box center [235, 248] width 82 height 15
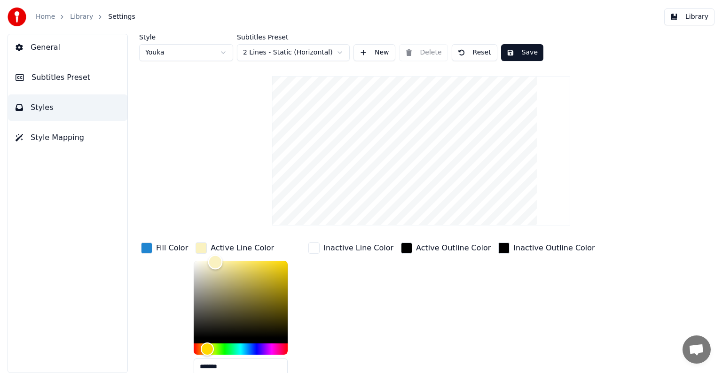
type input "*******"
drag, startPoint x: 230, startPoint y: 261, endPoint x: 157, endPoint y: 258, distance: 72.4
click at [157, 258] on div "Fill Color Active Line Color ******* Inactive Line Color Active Outline Color I…" at bounding box center [391, 322] width 505 height 163
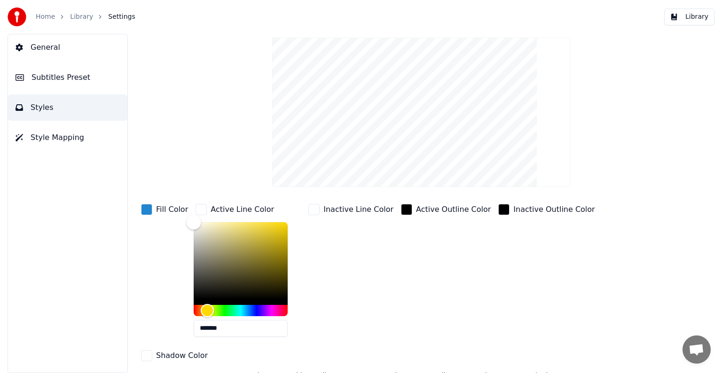
scroll to position [47, 0]
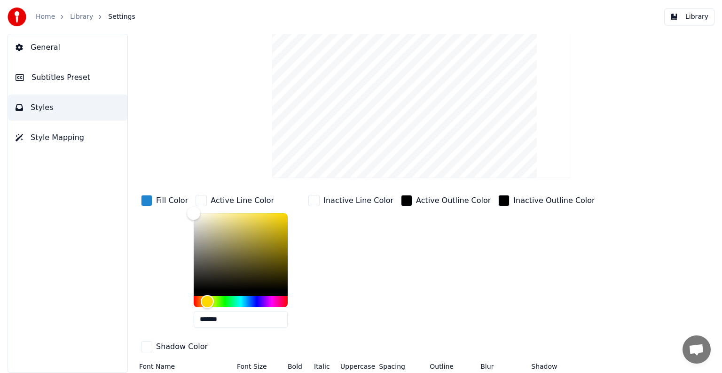
click at [363, 291] on div "Inactive Line Color" at bounding box center [350, 264] width 89 height 142
click at [154, 205] on div "Fill Color" at bounding box center [164, 200] width 51 height 15
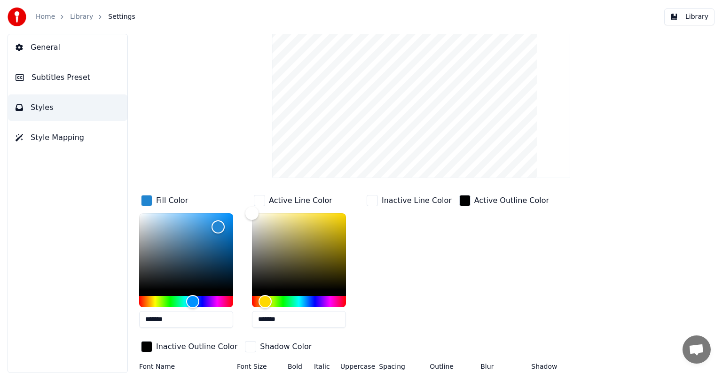
drag, startPoint x: 187, startPoint y: 316, endPoint x: 39, endPoint y: 293, distance: 149.7
click at [52, 293] on div "General Subtitles Preset Styles Style Mapping Style Youka Subtitles Preset 2 Li…" at bounding box center [361, 203] width 722 height 339
paste input "text"
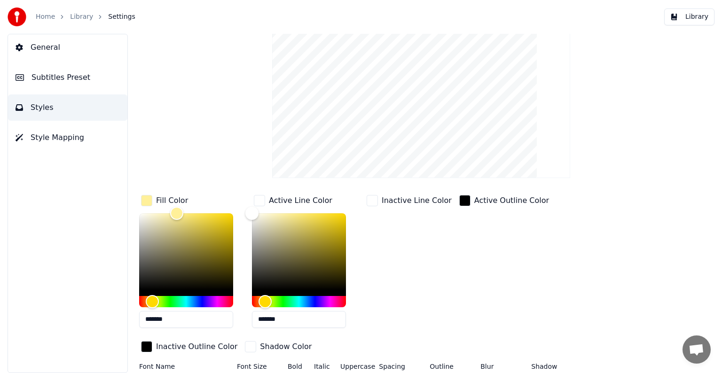
type input "*******"
click at [434, 277] on div "Inactive Line Color" at bounding box center [409, 264] width 89 height 142
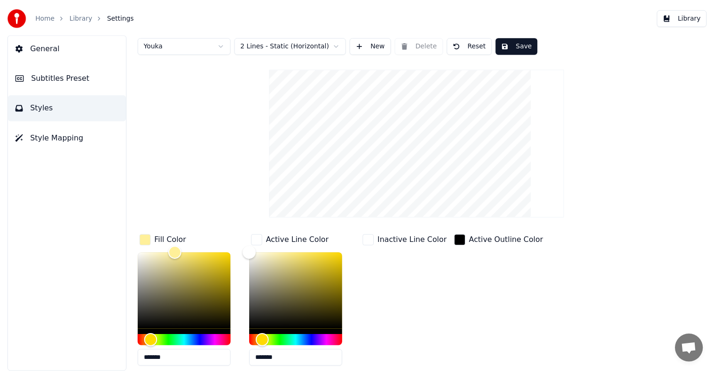
scroll to position [0, 0]
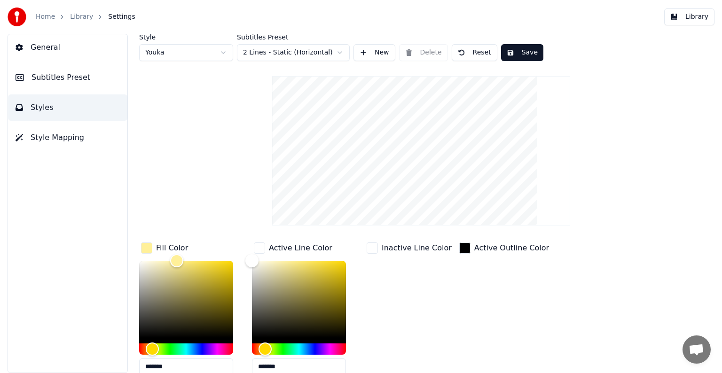
click at [524, 51] on button "Save" at bounding box center [522, 52] width 42 height 17
click at [514, 53] on button "Done" at bounding box center [523, 52] width 44 height 17
click at [75, 16] on link "Library" at bounding box center [81, 16] width 23 height 9
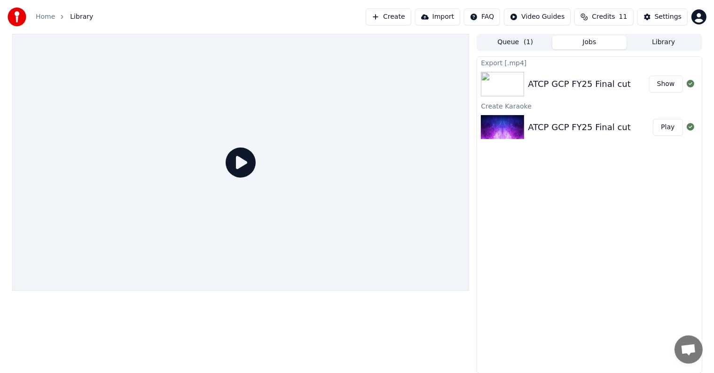
click at [666, 127] on button "Play" at bounding box center [668, 127] width 30 height 17
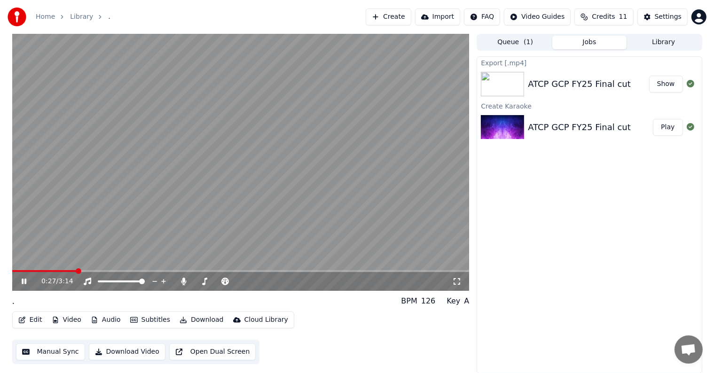
click at [23, 283] on icon at bounding box center [24, 282] width 5 height 6
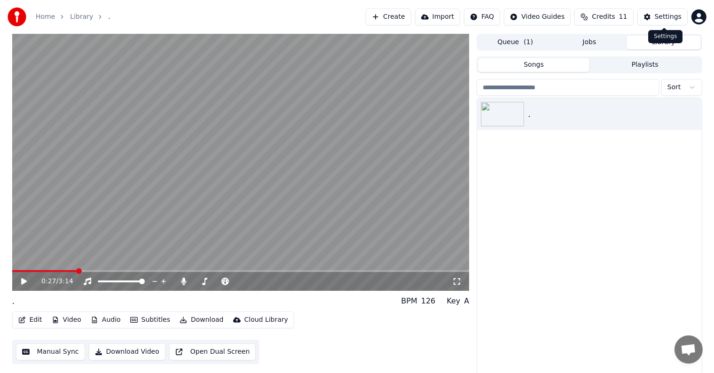
click at [646, 43] on button "Library" at bounding box center [663, 43] width 74 height 14
click at [598, 45] on button "Jobs" at bounding box center [589, 43] width 74 height 14
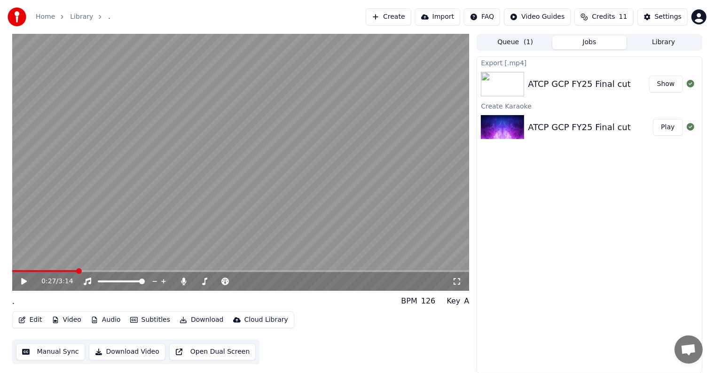
click at [409, 18] on button "Create" at bounding box center [388, 16] width 46 height 17
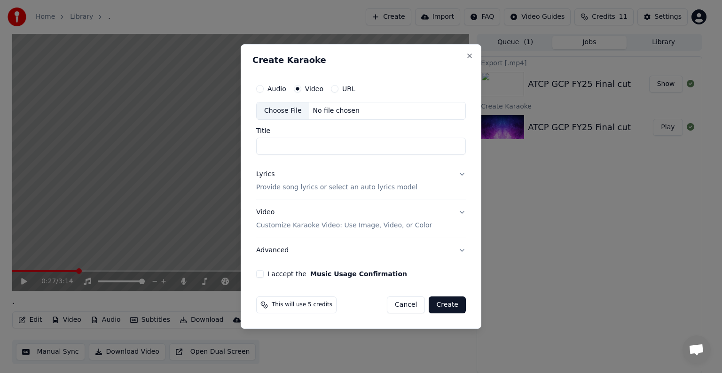
click at [418, 304] on button "Cancel" at bounding box center [406, 304] width 38 height 17
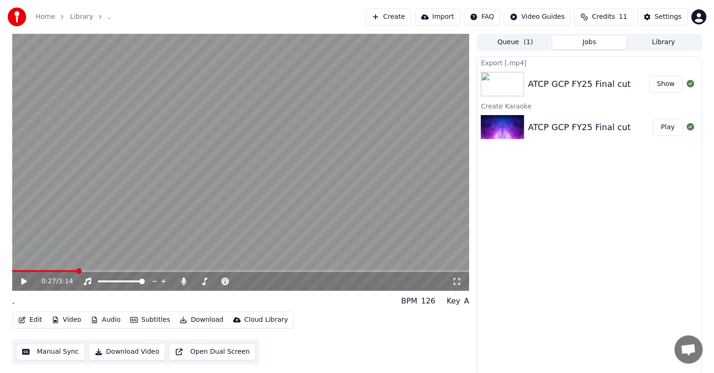
click at [406, 20] on button "Create" at bounding box center [388, 16] width 46 height 17
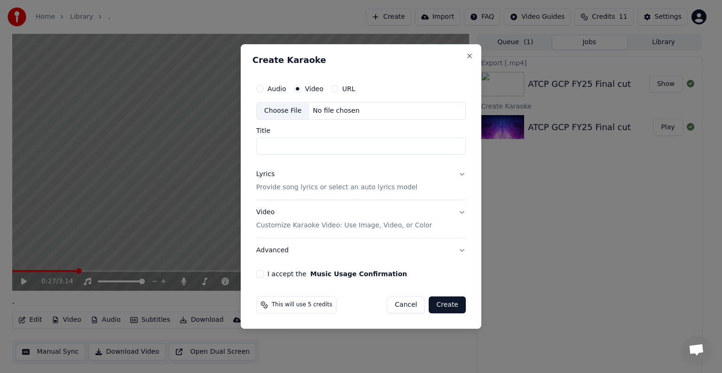
click at [295, 111] on div "Choose File" at bounding box center [283, 110] width 53 height 17
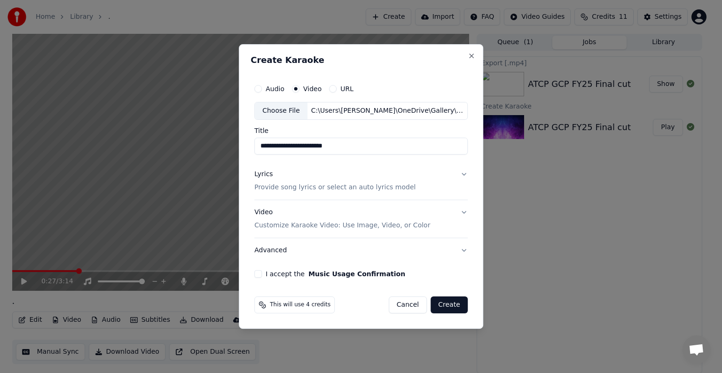
drag, startPoint x: 366, startPoint y: 146, endPoint x: 356, endPoint y: 159, distance: 16.7
click at [308, 143] on input "**********" at bounding box center [360, 146] width 213 height 17
type input "**********"
click at [340, 187] on p "Provide song lyrics or select an auto lyrics model" at bounding box center [334, 187] width 161 height 9
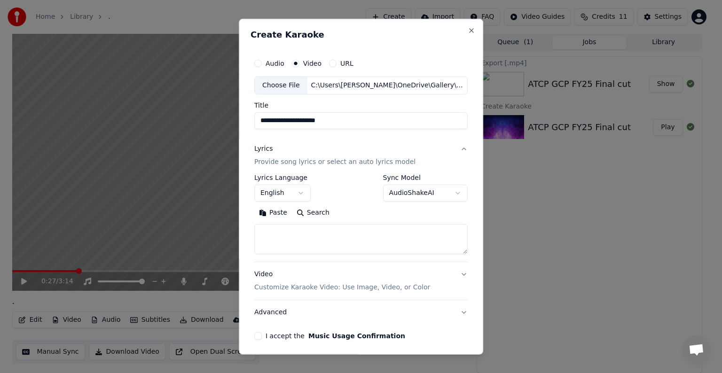
click at [297, 201] on div "**********" at bounding box center [282, 187] width 56 height 27
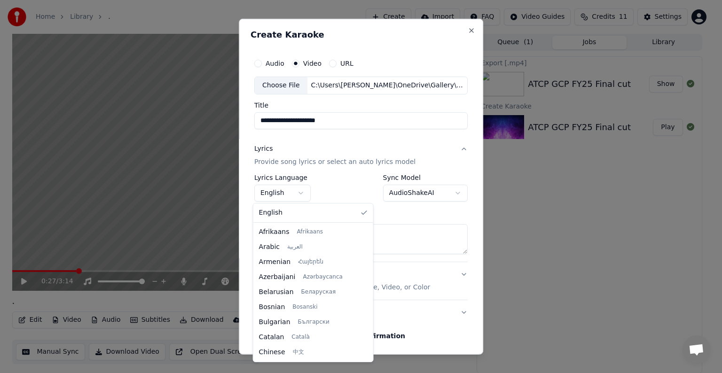
click at [299, 195] on body "**********" at bounding box center [357, 186] width 714 height 373
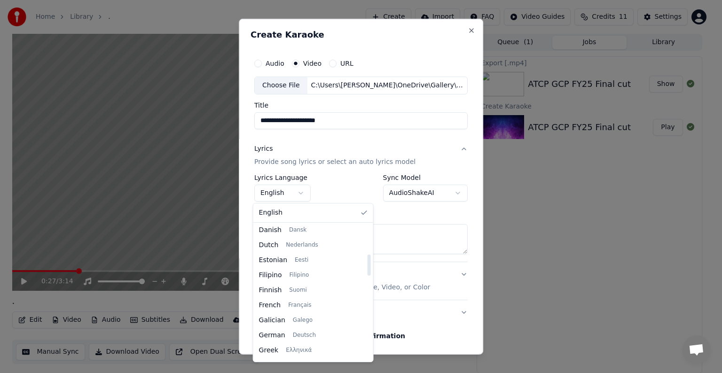
scroll to position [188, 0]
select select "**"
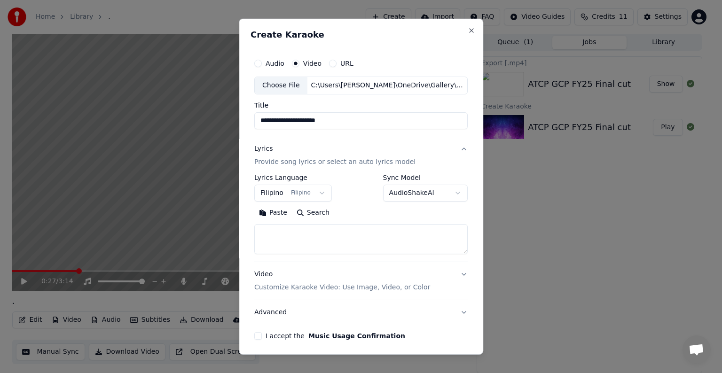
click at [354, 241] on textarea at bounding box center [360, 239] width 213 height 30
drag, startPoint x: 256, startPoint y: 241, endPoint x: 264, endPoint y: 240, distance: 8.5
click at [256, 241] on textarea at bounding box center [360, 239] width 213 height 30
paste textarea "**********"
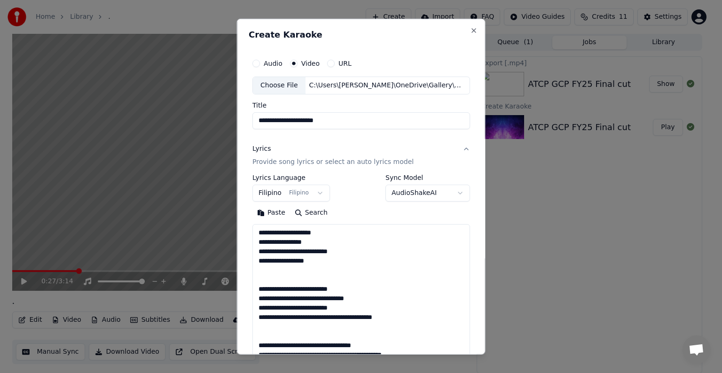
scroll to position [556, 0]
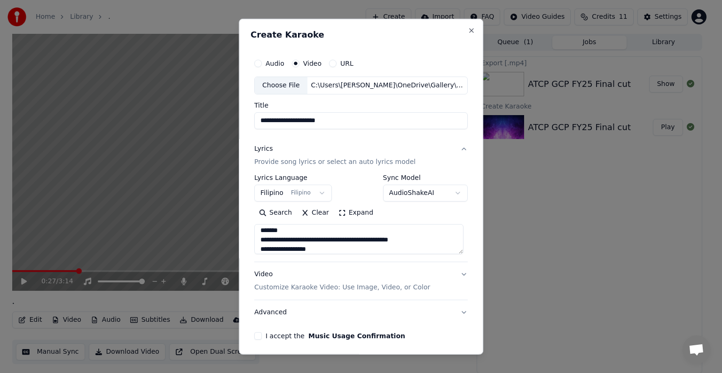
type textarea "**********"
click at [255, 334] on button "I accept the Music Usage Confirmation" at bounding box center [258, 336] width 8 height 8
click at [325, 120] on input "**********" at bounding box center [360, 120] width 213 height 17
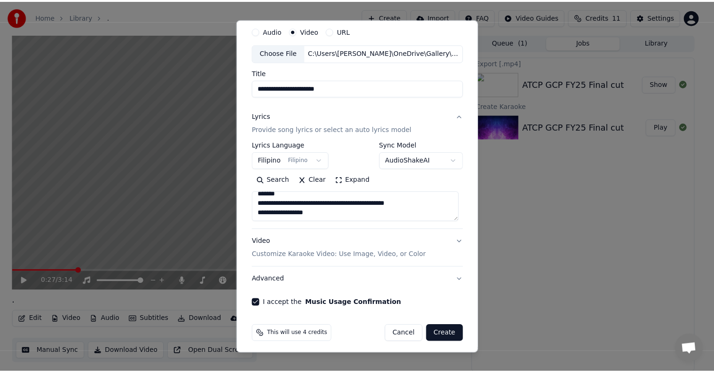
scroll to position [36, 0]
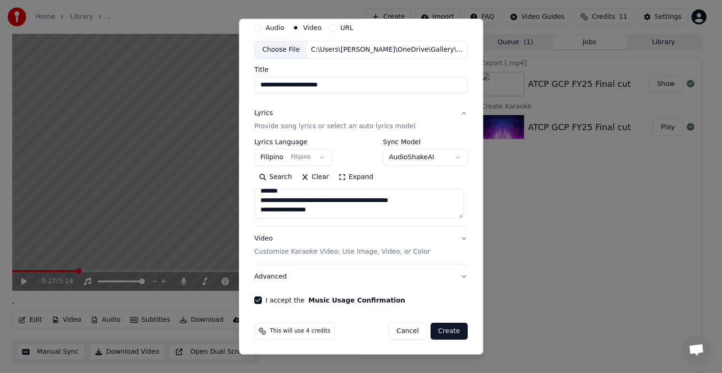
type input "**********"
click at [443, 331] on button "Create" at bounding box center [448, 331] width 37 height 17
select select "**"
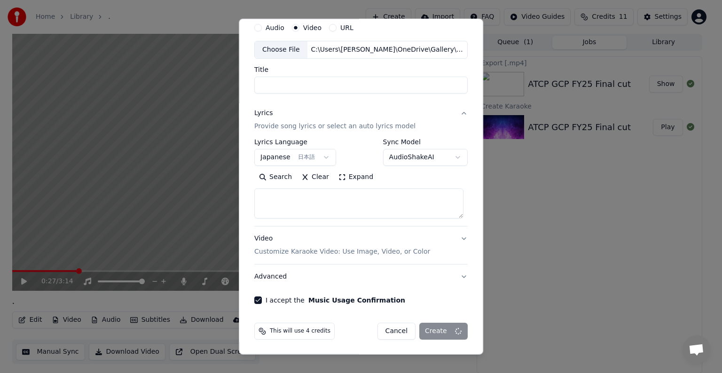
select select
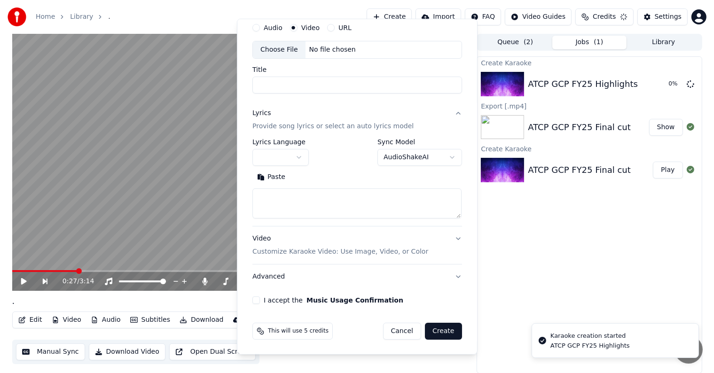
scroll to position [0, 0]
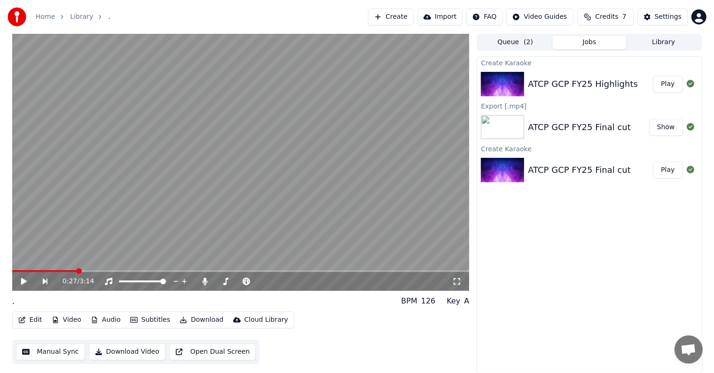
click at [666, 88] on button "Play" at bounding box center [668, 84] width 30 height 17
click at [518, 82] on img at bounding box center [502, 84] width 43 height 24
click at [35, 325] on button "Edit" at bounding box center [30, 319] width 31 height 13
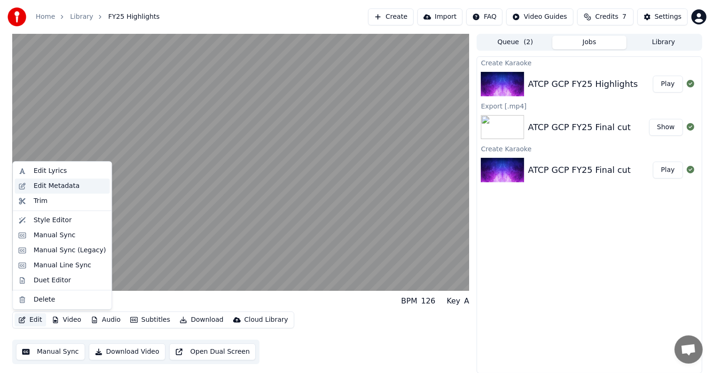
click at [59, 188] on div "Edit Metadata" at bounding box center [56, 185] width 46 height 9
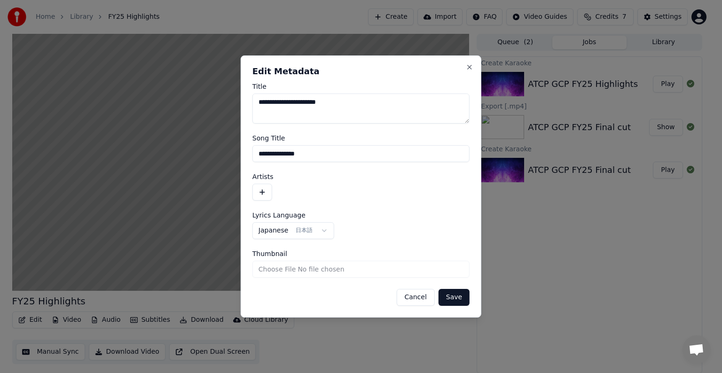
click at [318, 113] on textarea "**********" at bounding box center [360, 108] width 217 height 30
drag, startPoint x: 361, startPoint y: 109, endPoint x: 209, endPoint y: 100, distance: 152.9
click at [210, 100] on body "**********" at bounding box center [357, 186] width 714 height 373
drag, startPoint x: 317, startPoint y: 157, endPoint x: 210, endPoint y: 151, distance: 106.8
click at [212, 151] on body "**********" at bounding box center [357, 186] width 714 height 373
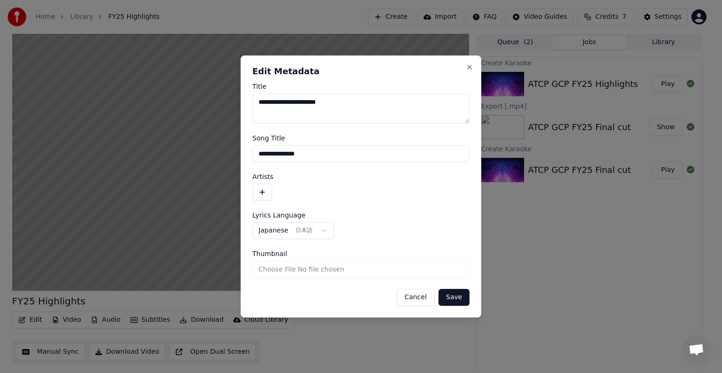
paste input "*********"
type input "**********"
click at [462, 298] on button "Save" at bounding box center [453, 297] width 31 height 17
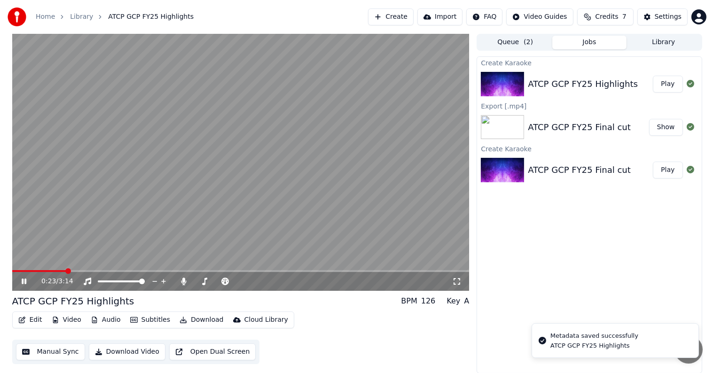
drag, startPoint x: 51, startPoint y: 269, endPoint x: 35, endPoint y: 270, distance: 16.4
click at [0, 268] on div "0:23 / 3:14 ATCP GCP FY25 Highlights BPM 126 Key A Edit Video Audio Subtitles D…" at bounding box center [357, 204] width 714 height 340
click at [69, 268] on span at bounding box center [72, 271] width 6 height 6
click at [12, 271] on span at bounding box center [15, 271] width 6 height 6
click at [26, 321] on button "Edit" at bounding box center [30, 319] width 31 height 13
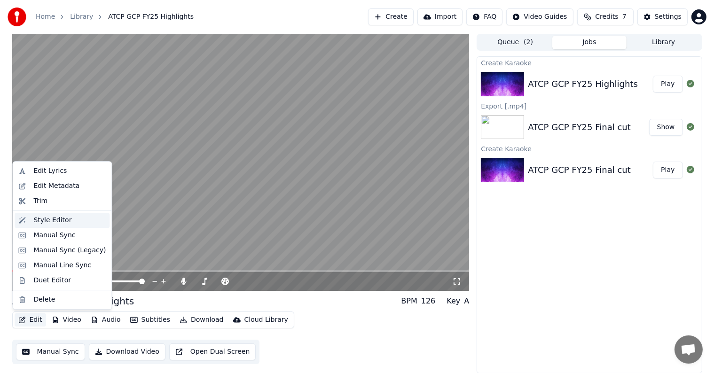
click at [63, 224] on div "Style Editor" at bounding box center [52, 220] width 38 height 9
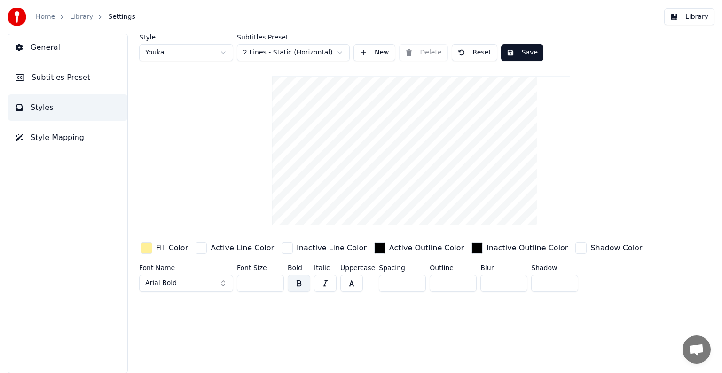
click at [71, 133] on span "Style Mapping" at bounding box center [58, 137] width 54 height 11
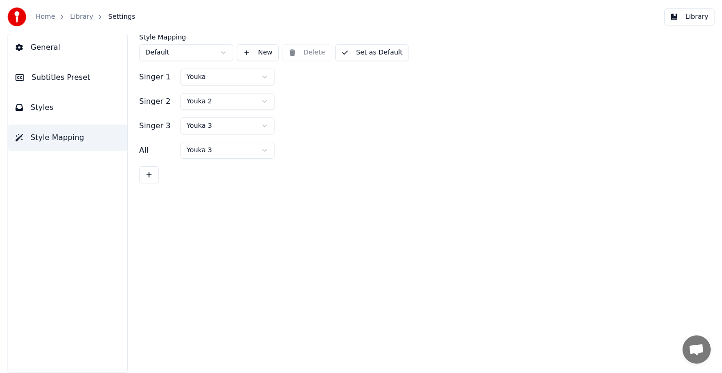
click at [40, 51] on span "General" at bounding box center [46, 47] width 30 height 11
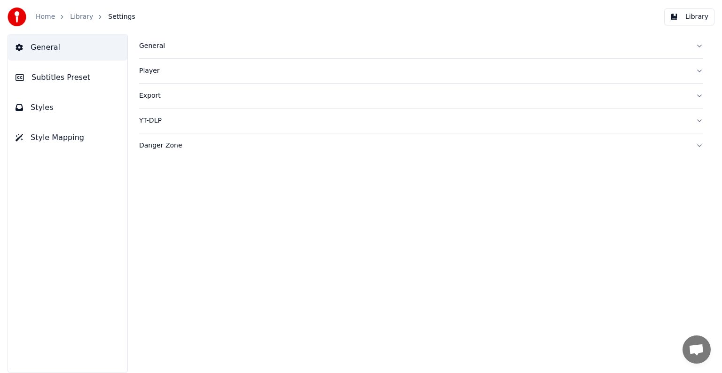
click at [80, 17] on link "Library" at bounding box center [81, 16] width 23 height 9
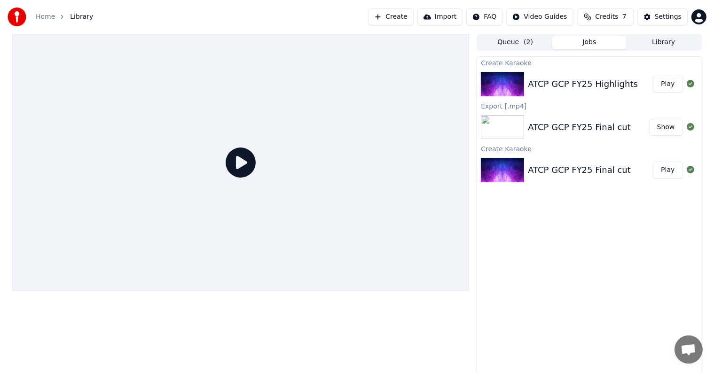
click at [672, 82] on button "Play" at bounding box center [668, 84] width 30 height 17
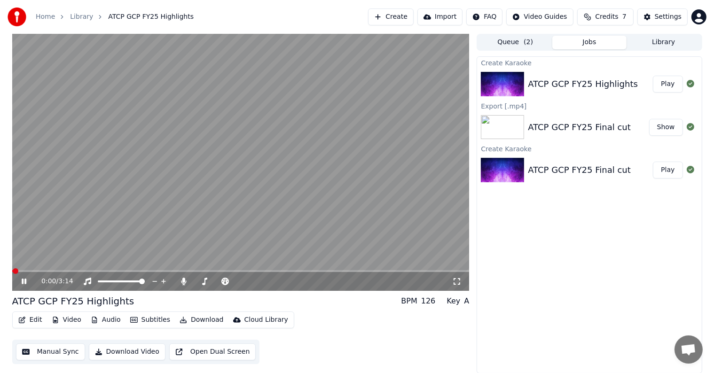
click at [32, 321] on button "Edit" at bounding box center [30, 319] width 31 height 13
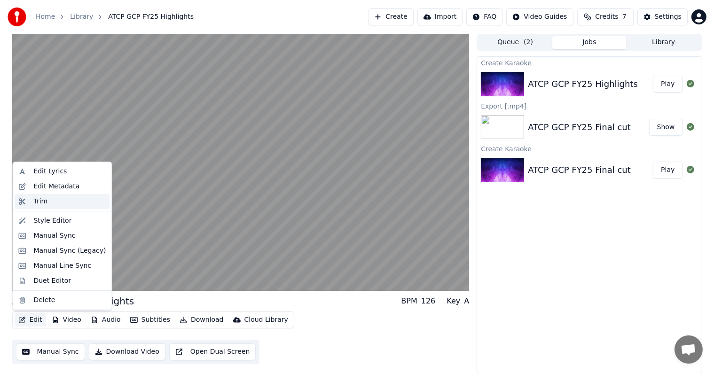
click at [70, 201] on div "Trim" at bounding box center [69, 201] width 72 height 9
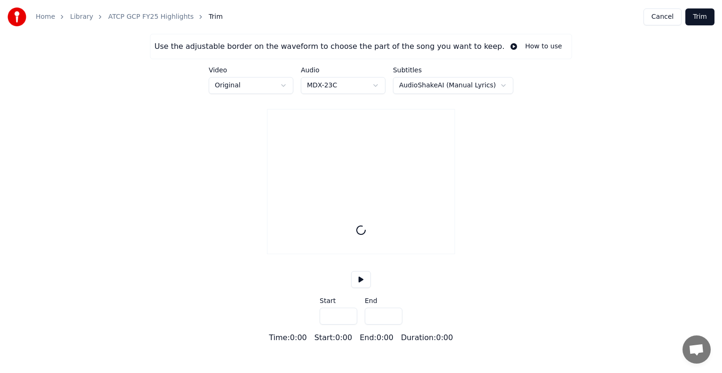
type input "*****"
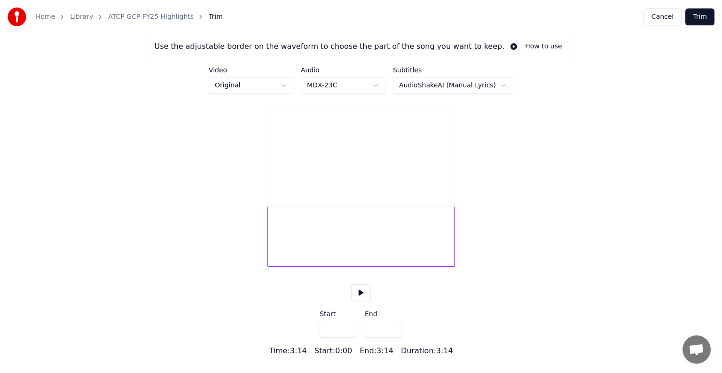
click at [80, 15] on link "Library" at bounding box center [81, 16] width 23 height 9
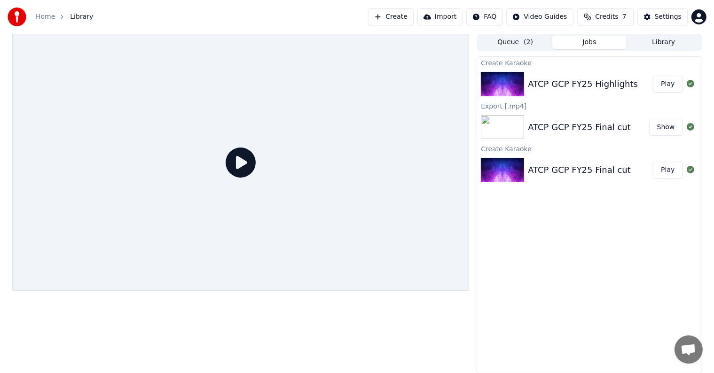
click at [665, 85] on button "Play" at bounding box center [668, 84] width 30 height 17
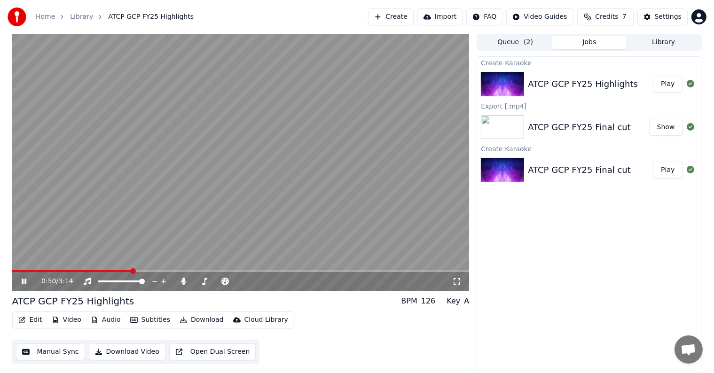
click at [453, 283] on icon at bounding box center [456, 281] width 7 height 7
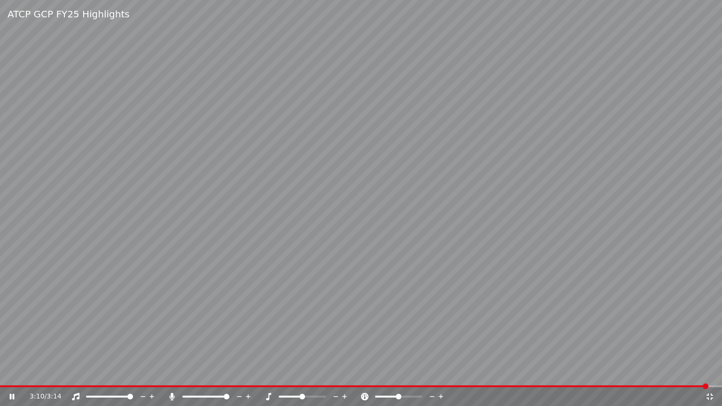
click at [710, 373] on icon at bounding box center [709, 397] width 9 height 8
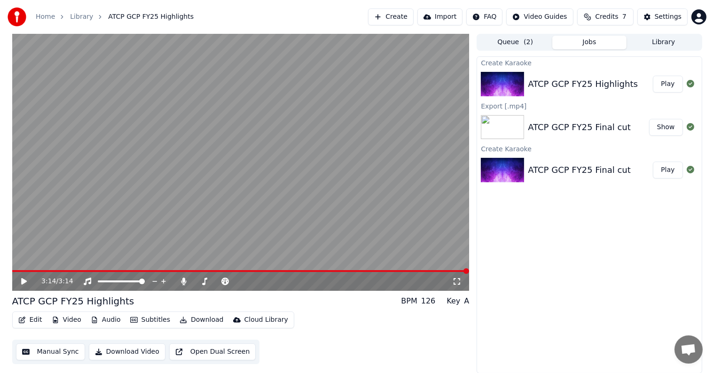
click at [62, 352] on button "Manual Sync" at bounding box center [50, 351] width 69 height 17
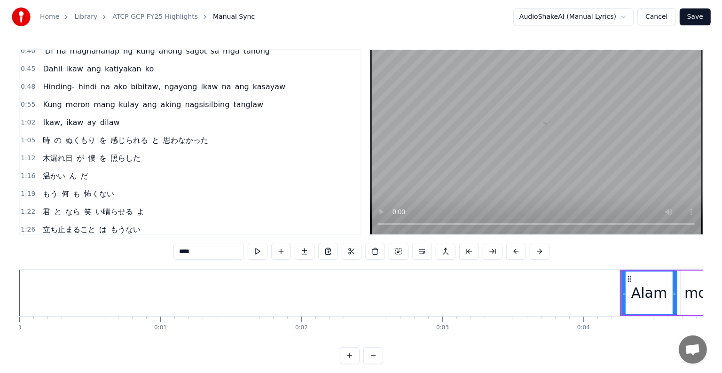
scroll to position [188, 0]
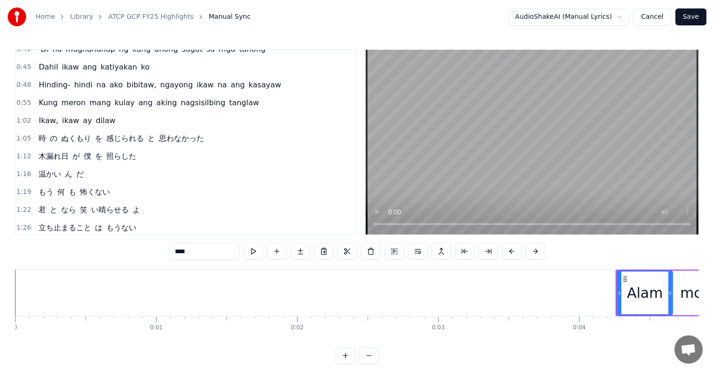
click at [130, 17] on link "ATCP GCP FY25 Highlights" at bounding box center [151, 16] width 86 height 9
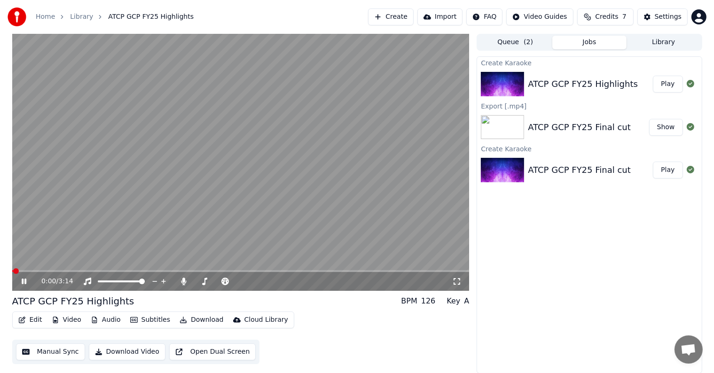
click at [36, 321] on button "Edit" at bounding box center [30, 319] width 31 height 13
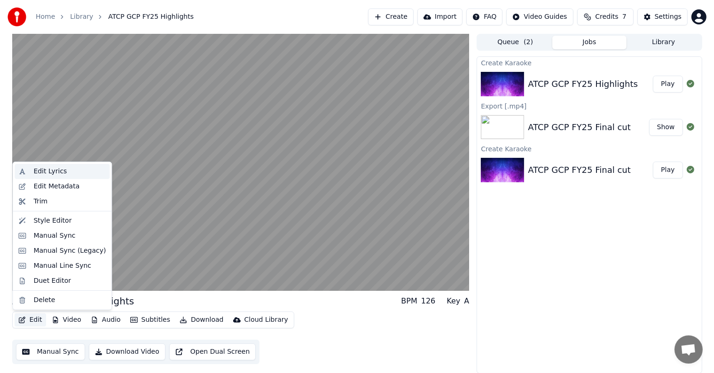
click at [68, 176] on div "Edit Lyrics" at bounding box center [62, 171] width 95 height 15
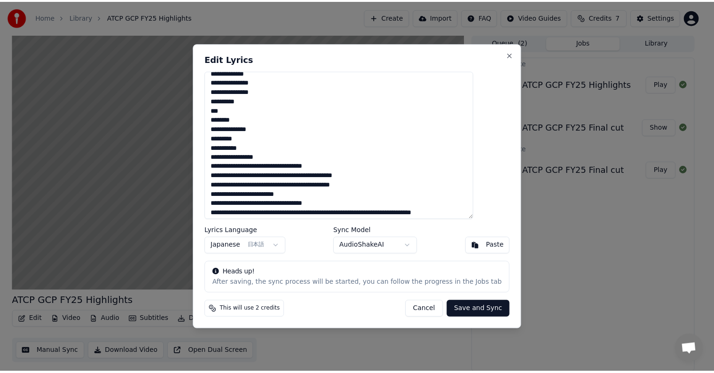
scroll to position [235, 0]
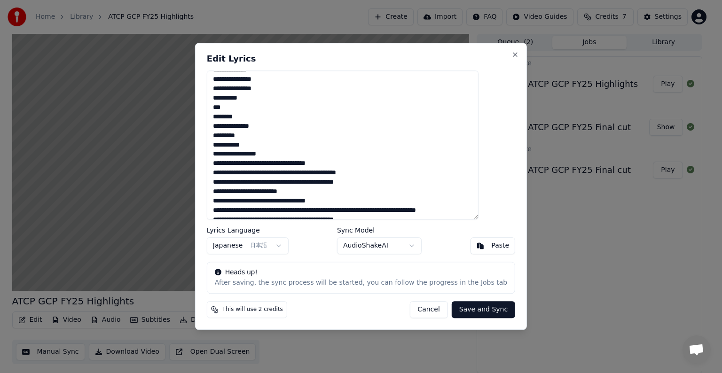
drag, startPoint x: 265, startPoint y: 144, endPoint x: 219, endPoint y: 146, distance: 46.1
click at [219, 146] on div "Edit Lyrics Lyrics Language Japanese 日本語 Sync Model AudioShakeAI Paste Heads up…" at bounding box center [361, 186] width 332 height 287
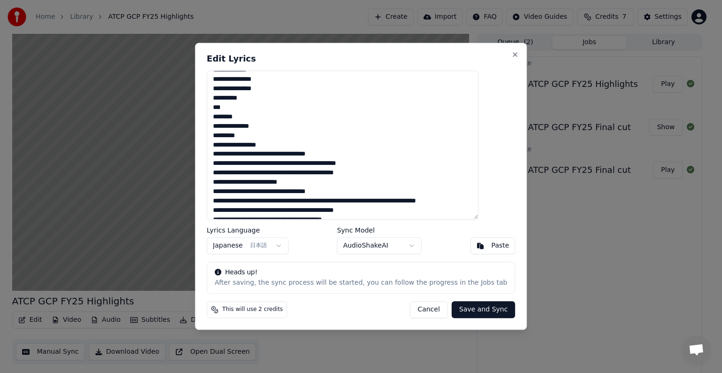
type textarea "**********"
click at [462, 312] on button "Save and Sync" at bounding box center [482, 310] width 63 height 17
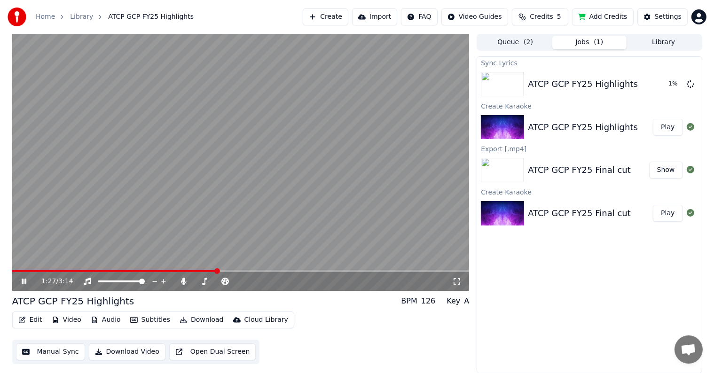
click at [217, 271] on span at bounding box center [240, 271] width 457 height 2
drag, startPoint x: 270, startPoint y: 269, endPoint x: 289, endPoint y: 269, distance: 18.8
click at [289, 269] on video at bounding box center [240, 162] width 457 height 257
click at [273, 272] on span at bounding box center [240, 271] width 457 height 2
click at [307, 271] on span at bounding box center [307, 271] width 6 height 6
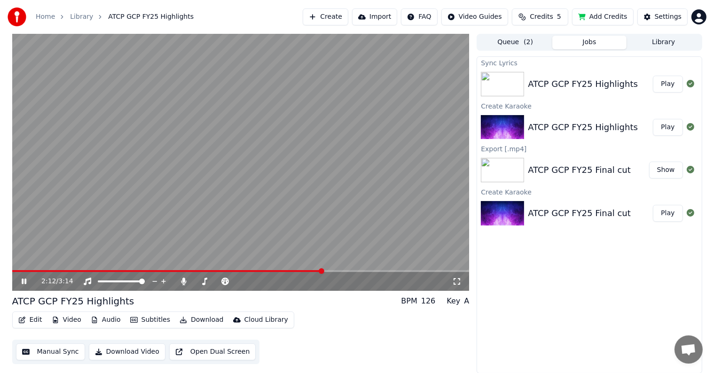
click at [321, 272] on span at bounding box center [167, 271] width 311 height 2
click at [303, 268] on video at bounding box center [240, 162] width 457 height 257
click at [297, 272] on div "2:12 / 3:14" at bounding box center [240, 281] width 457 height 19
click at [300, 270] on span at bounding box center [156, 271] width 289 height 2
click at [311, 269] on video at bounding box center [240, 162] width 457 height 257
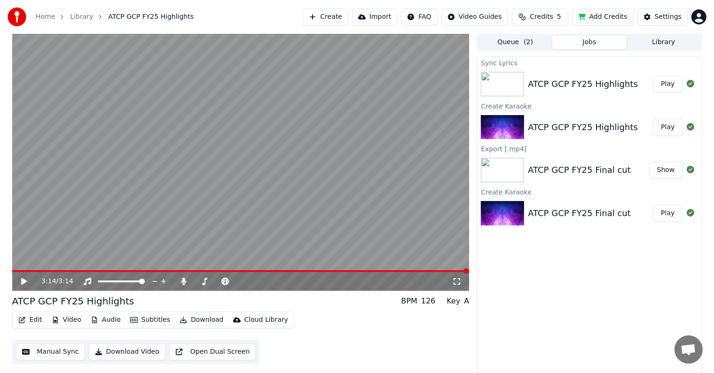
click at [24, 281] on icon at bounding box center [24, 281] width 6 height 7
click at [25, 282] on icon at bounding box center [24, 282] width 5 height 6
click at [192, 318] on button "Download" at bounding box center [202, 319] width 52 height 13
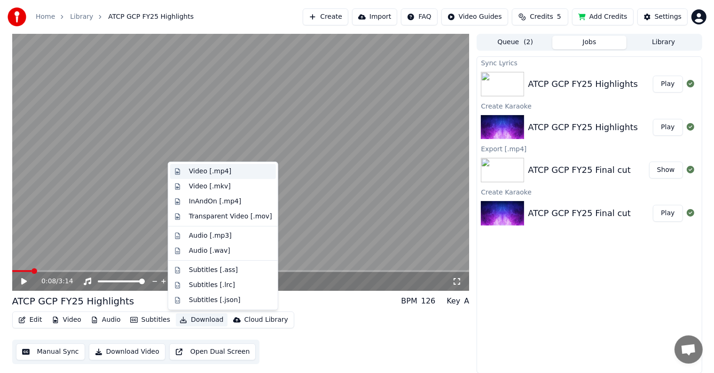
click at [213, 171] on div "Video [.mp4]" at bounding box center [210, 171] width 42 height 9
